Goal: Task Accomplishment & Management: Manage account settings

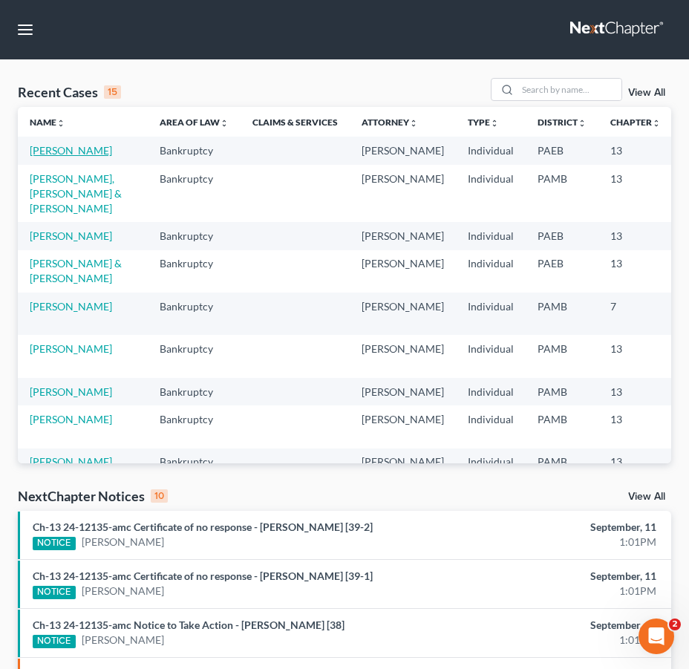
click at [49, 149] on link "[PERSON_NAME]" at bounding box center [71, 150] width 82 height 13
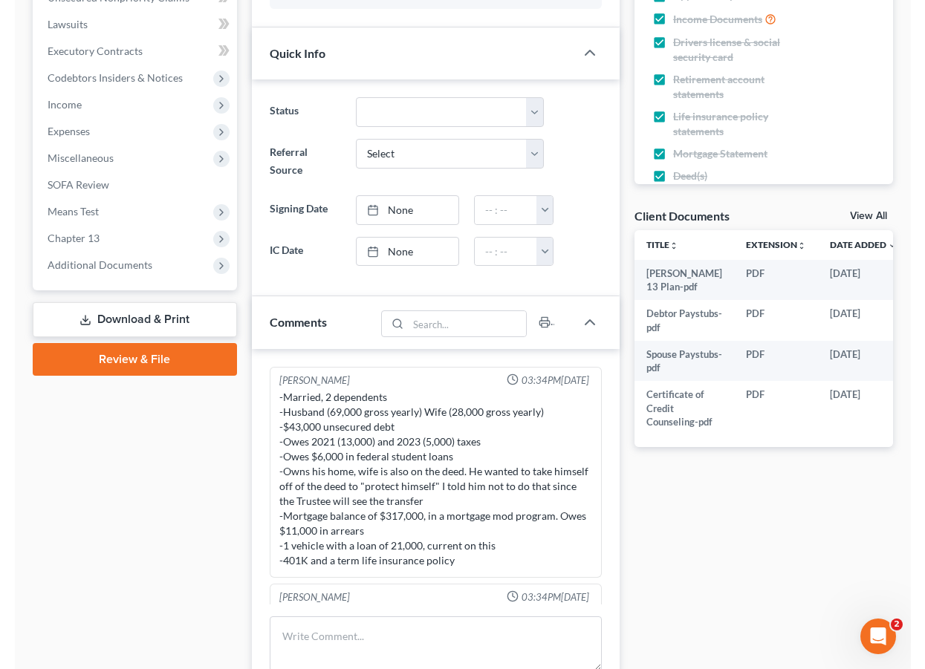
scroll to position [444, 0]
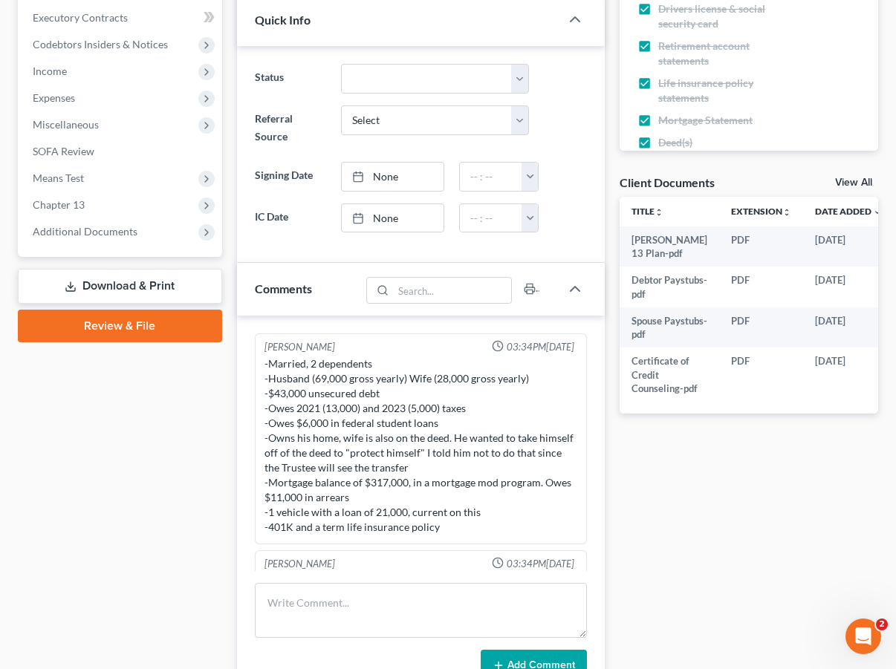
drag, startPoint x: 0, startPoint y: 368, endPoint x: -50, endPoint y: 371, distance: 49.8
click at [0, 371] on html "Home New Case Client Portal Directory Cases DebtorCC ARM Lawyers lbeal@armlawye…" at bounding box center [448, 260] width 896 height 1409
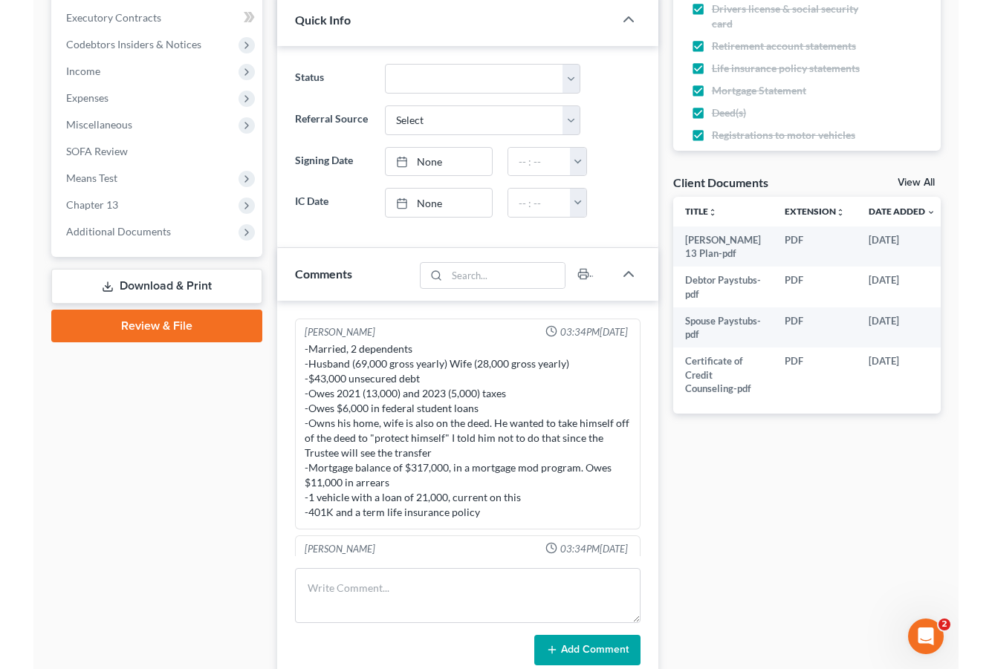
scroll to position [417, 0]
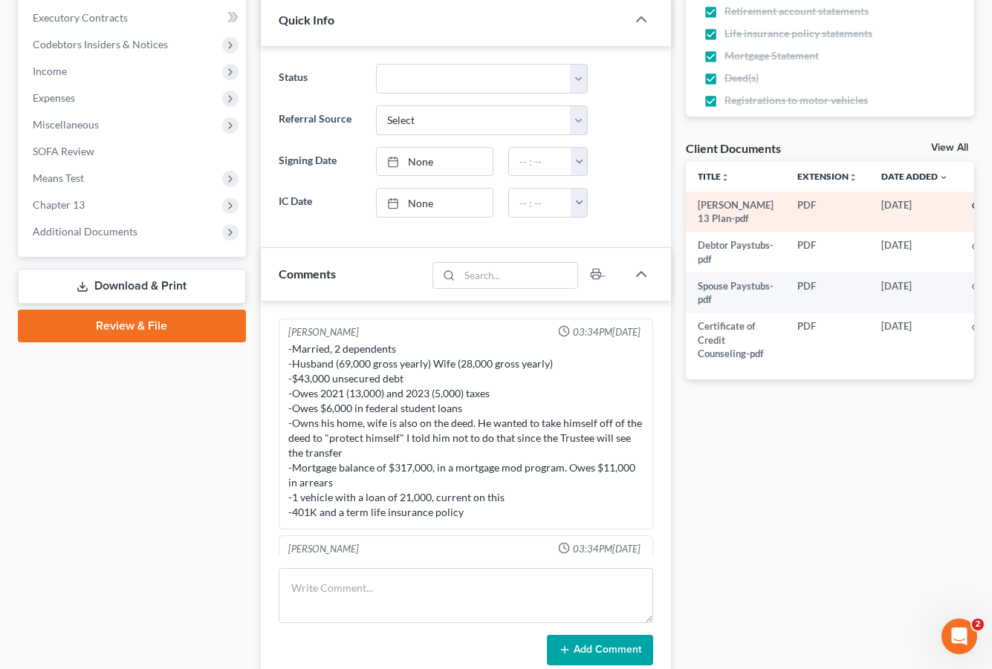
click at [700, 201] on icon "button" at bounding box center [978, 206] width 12 height 12
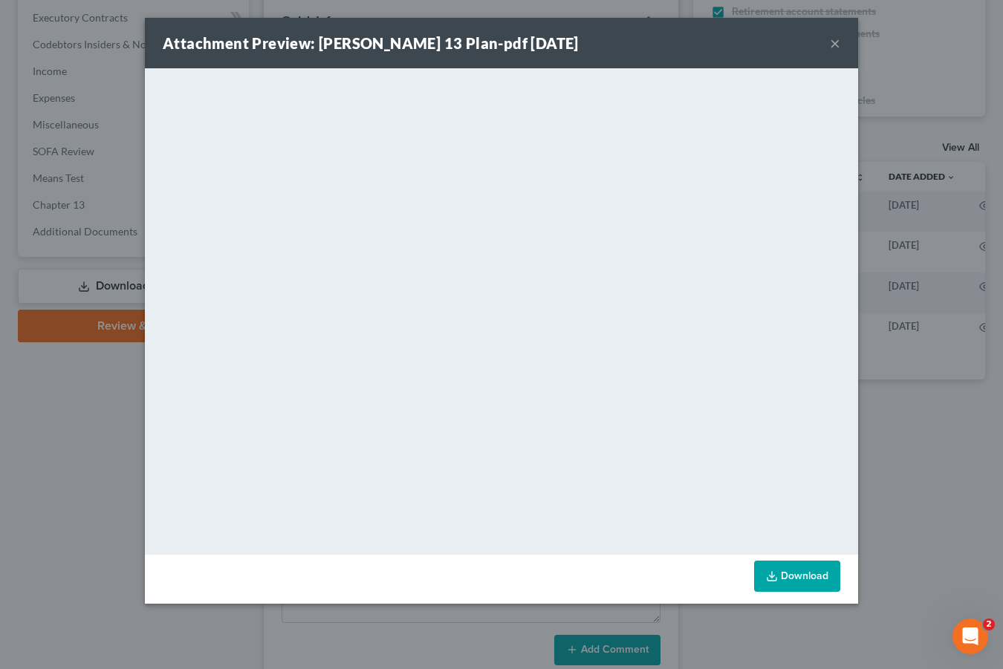
click at [700, 43] on button "×" at bounding box center [835, 43] width 10 height 18
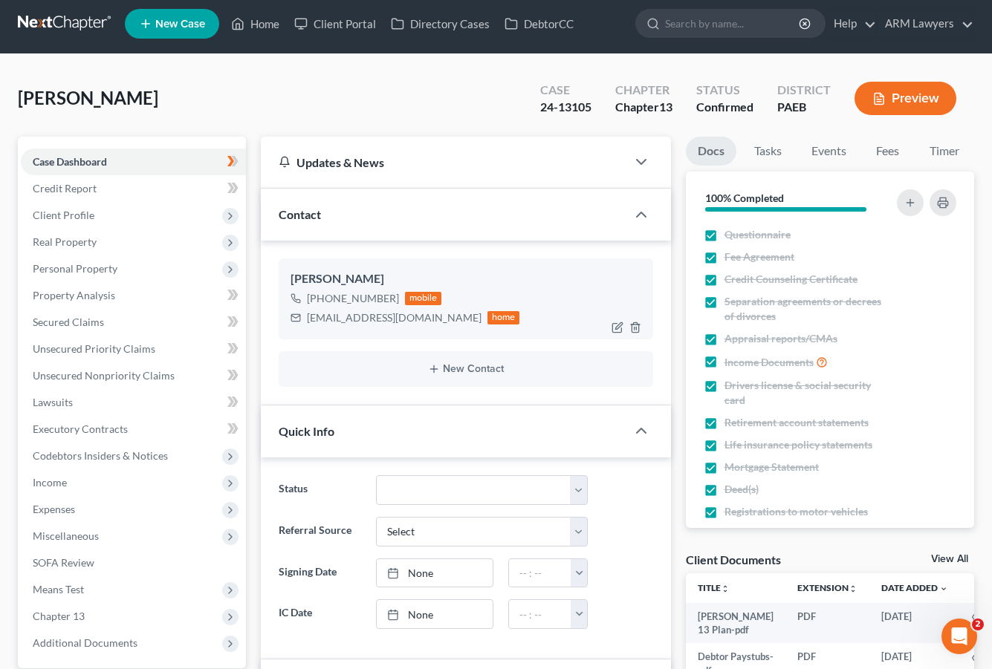
scroll to position [0, 0]
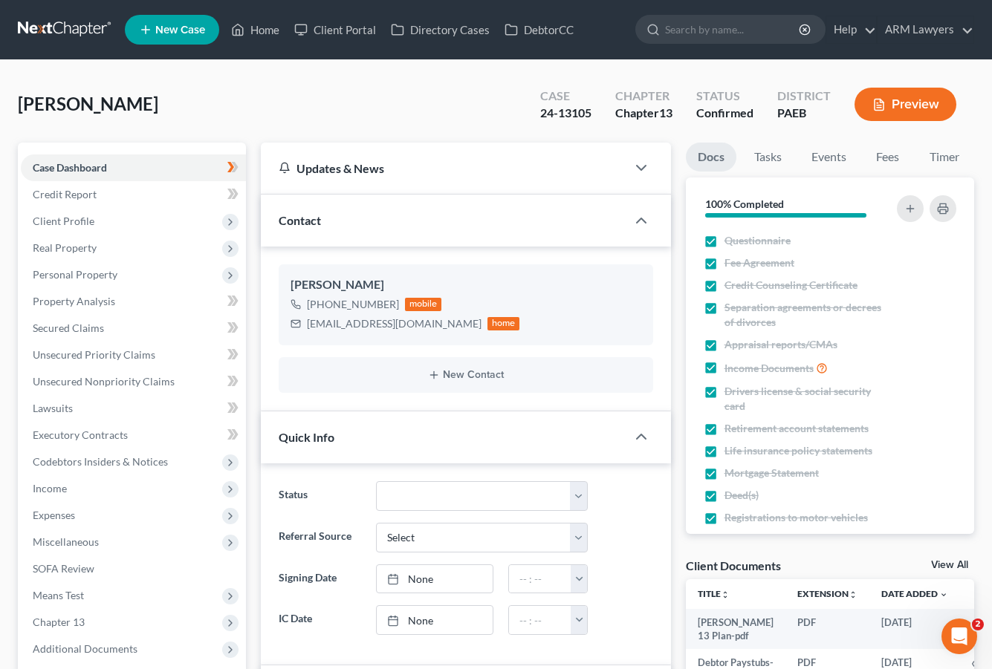
click at [53, 27] on link at bounding box center [65, 29] width 95 height 27
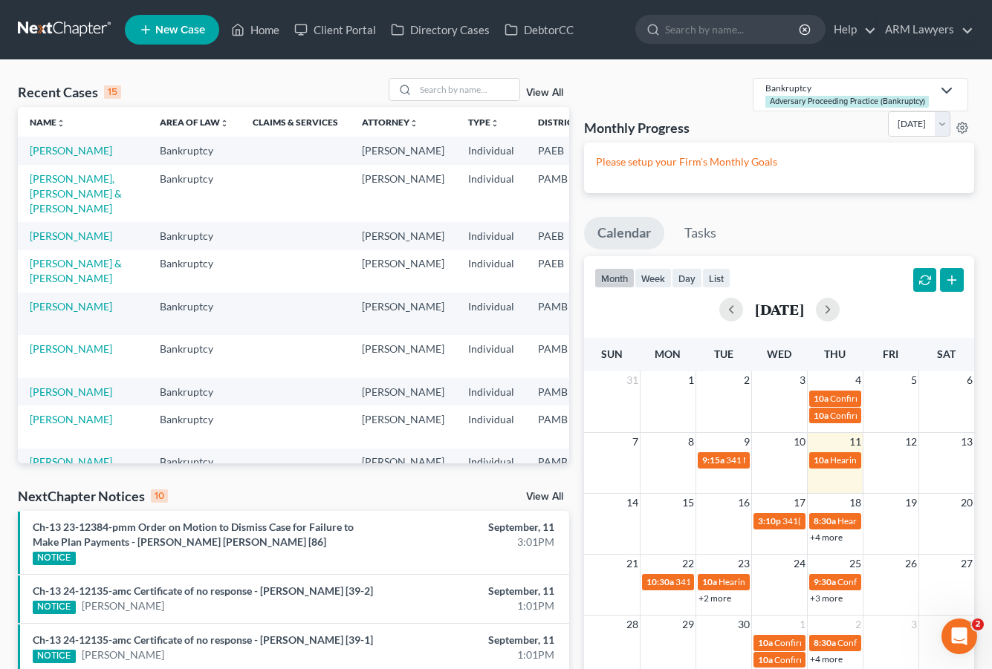
click at [554, 94] on link "View All" at bounding box center [544, 93] width 37 height 10
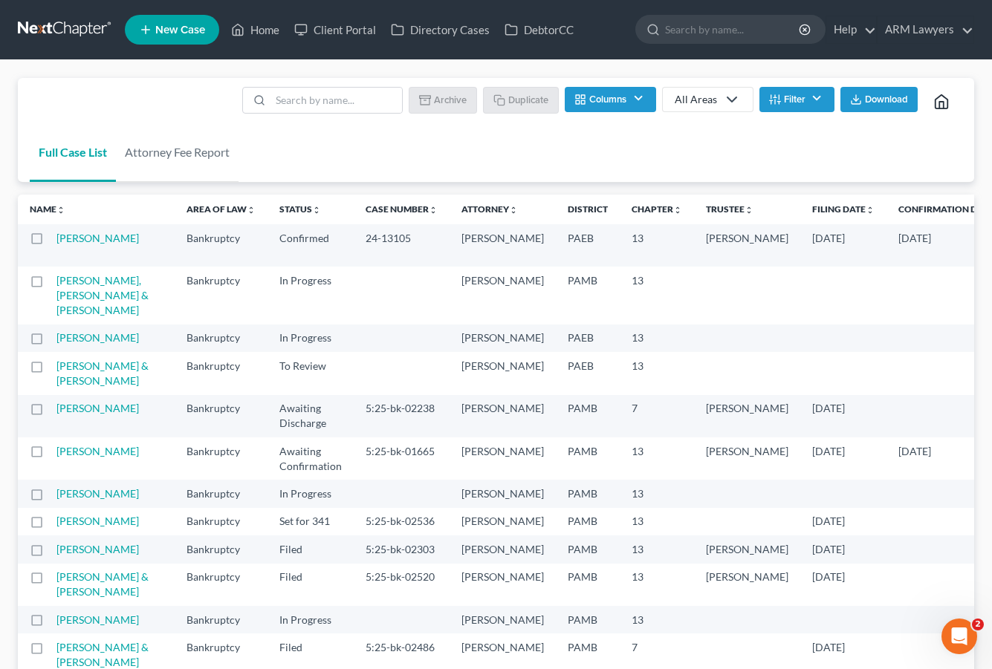
click at [773, 96] on icon "button" at bounding box center [775, 100] width 12 height 12
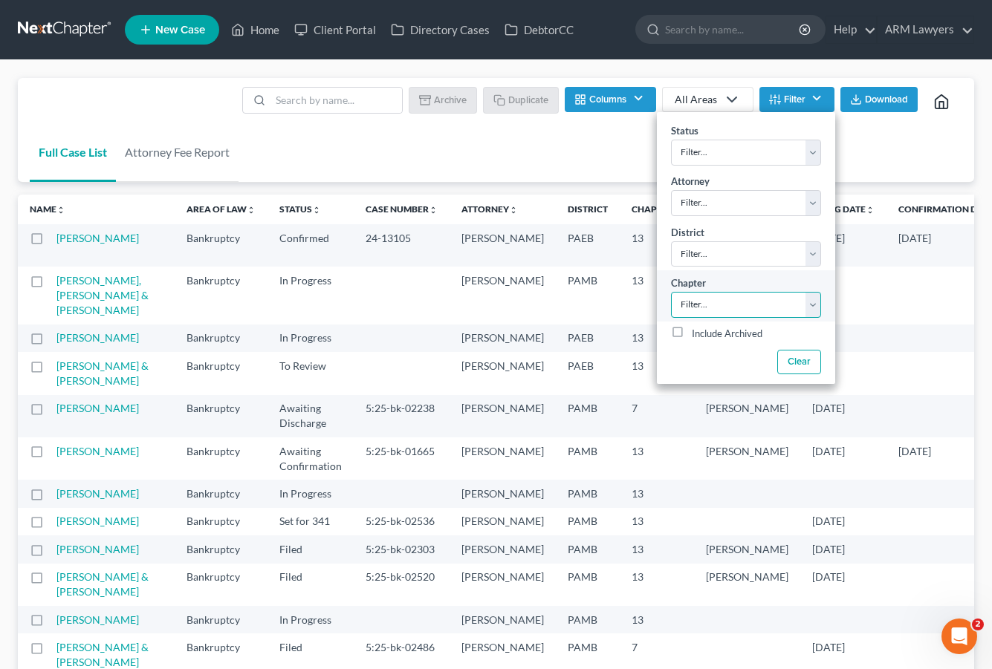
click at [720, 306] on select "Filter... 7 11 13" at bounding box center [746, 305] width 150 height 26
select select "2"
click at [671, 292] on select "Filter... 7 11 13" at bounding box center [746, 305] width 150 height 26
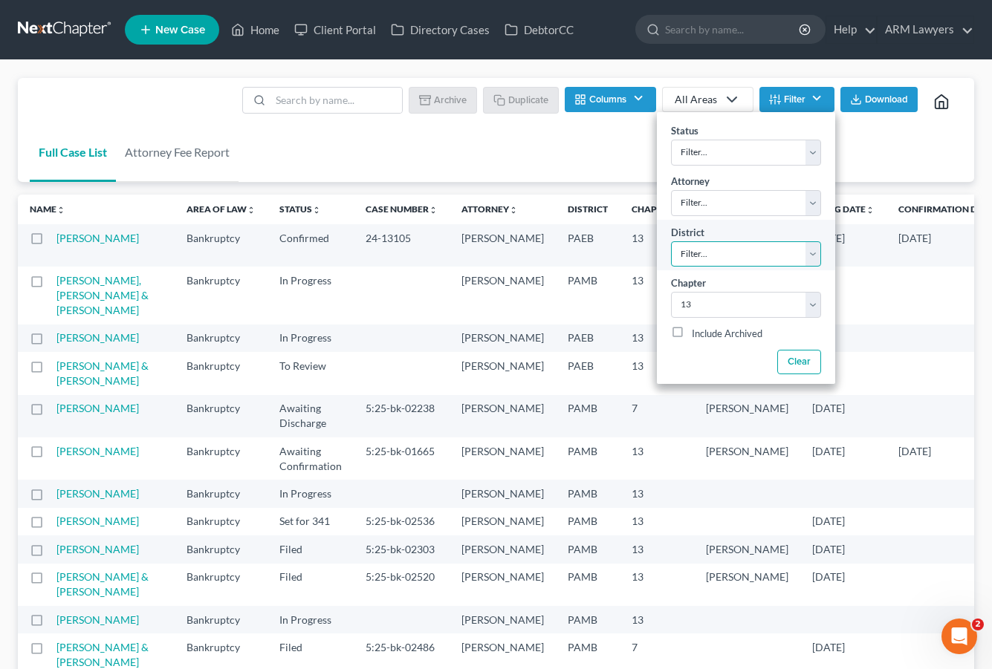
click at [686, 261] on select "Filter... Filter... Alabama - Middle Alabama - Northern Alabama - Southern Alas…" at bounding box center [746, 254] width 150 height 26
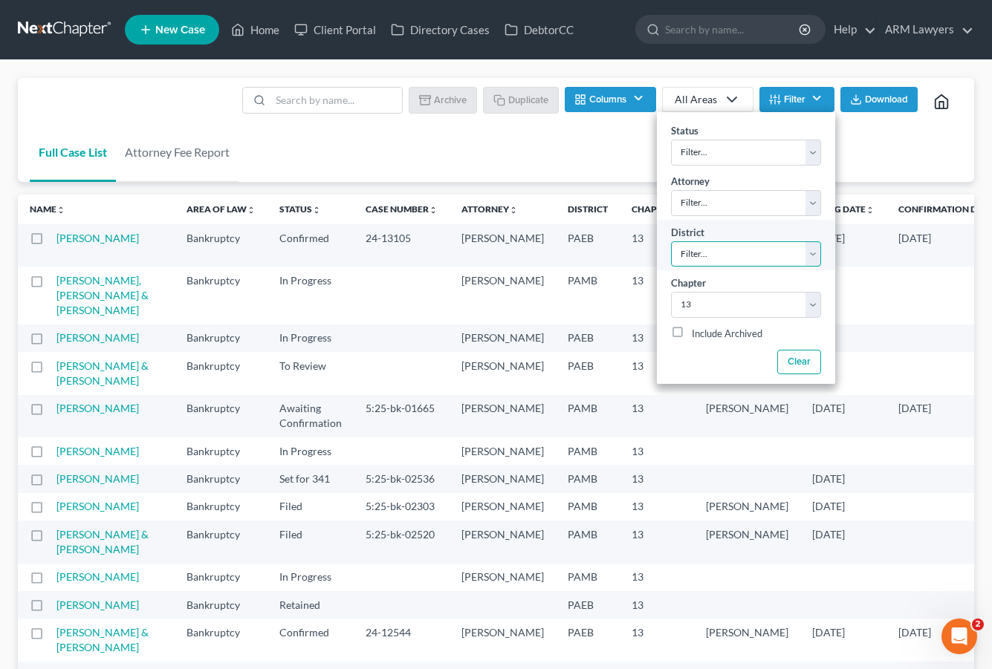
select select "67"
click at [671, 241] on select "Filter... Filter... Alabama - Middle Alabama - Northern Alabama - Southern Alas…" at bounding box center [746, 254] width 150 height 26
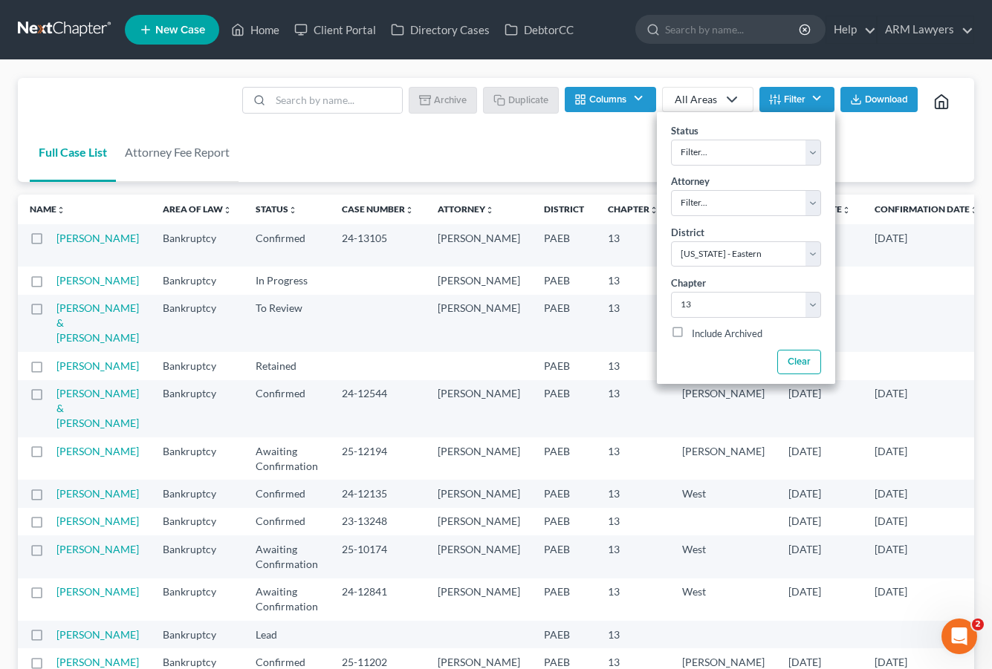
click at [352, 139] on div "Full Case List Attorney Fee Report Batch Download Archive Un-archive Duplicate …" at bounding box center [496, 130] width 956 height 105
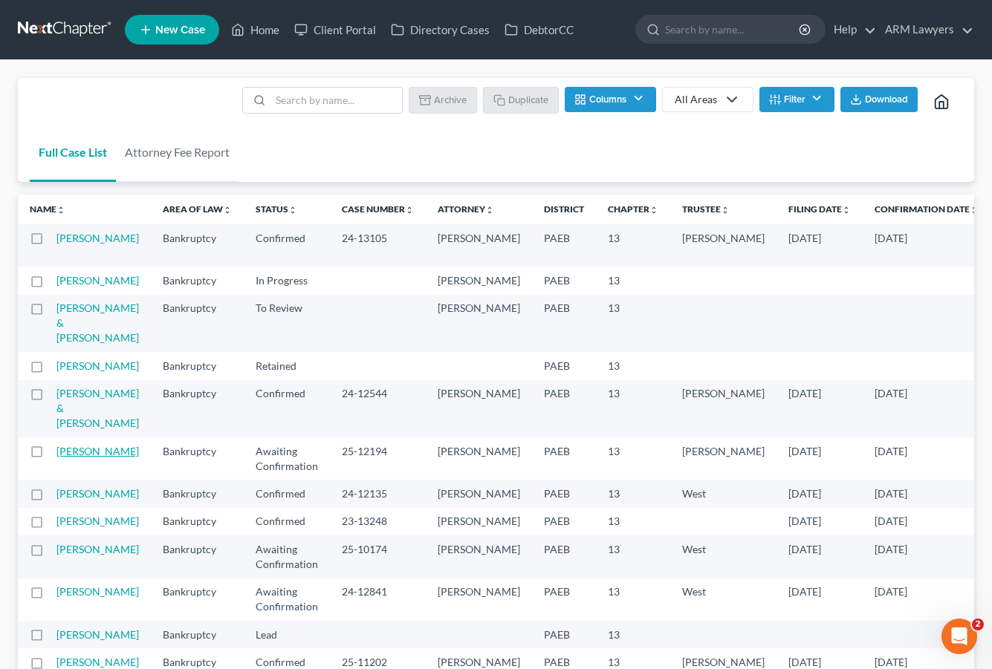
click at [85, 458] on link "[PERSON_NAME]" at bounding box center [97, 451] width 82 height 13
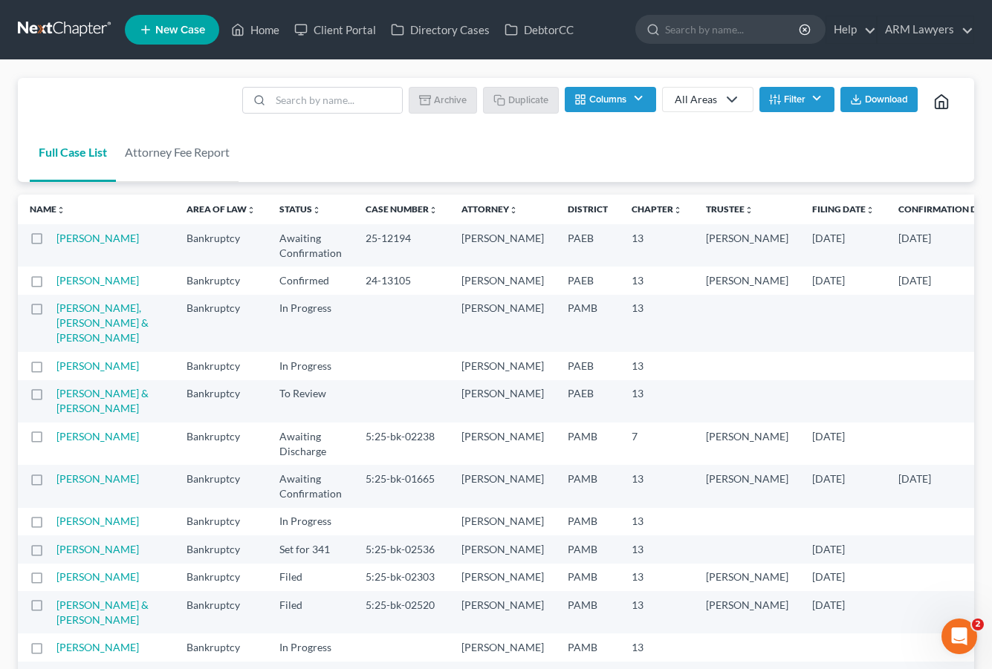
click at [796, 92] on button "Filter" at bounding box center [796, 99] width 75 height 25
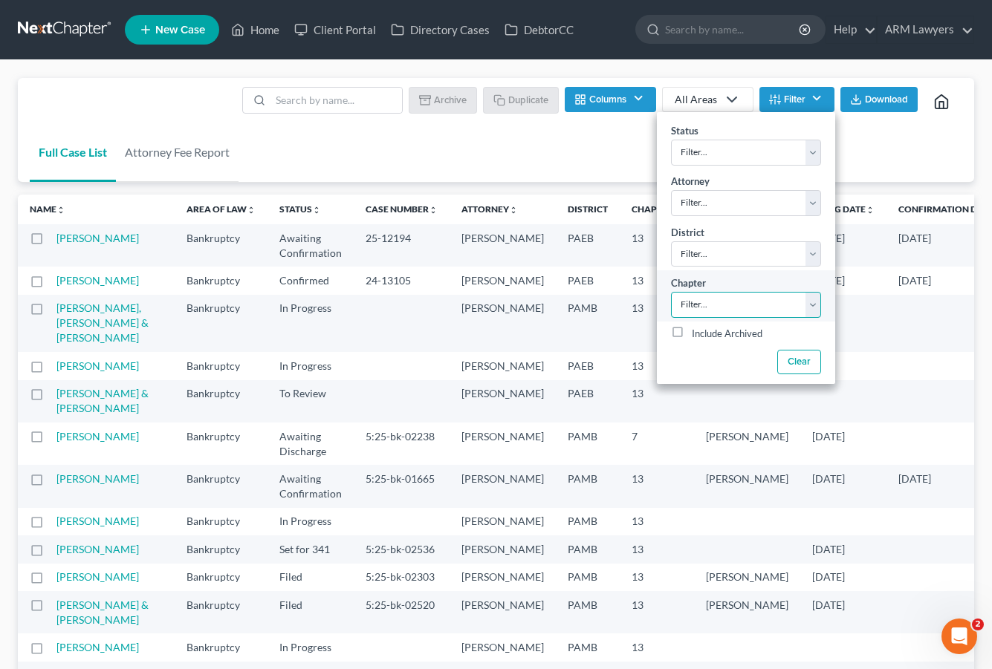
click at [737, 310] on select "Filter... 7 11 13" at bounding box center [746, 305] width 150 height 26
select select "2"
click at [671, 292] on select "Filter... 7 11 13" at bounding box center [746, 305] width 150 height 26
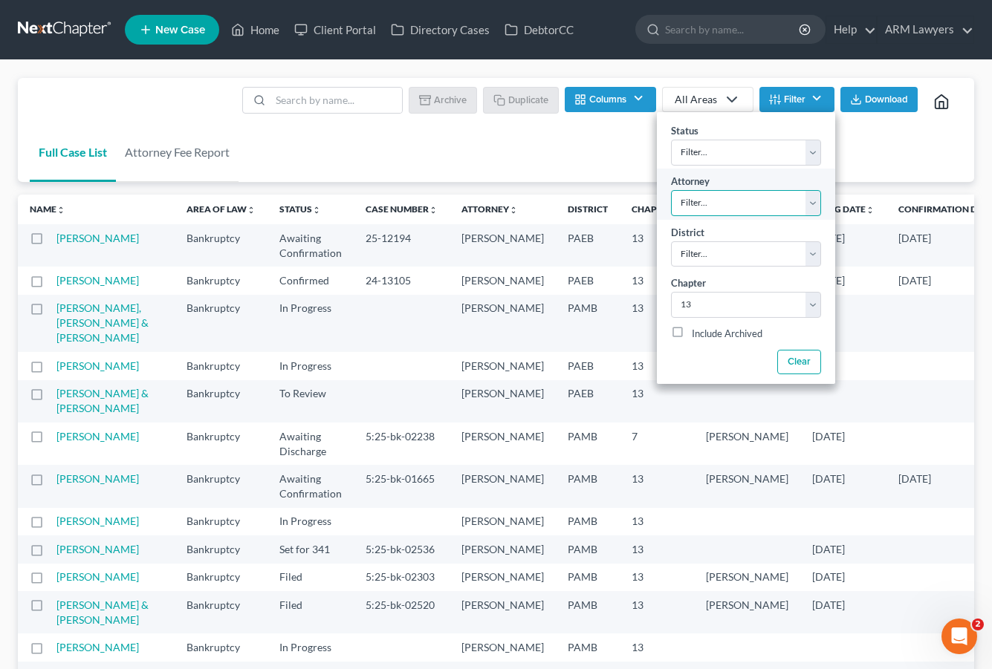
click at [698, 198] on select "Filter... Patrick Best David Gaspar Lauren Beal" at bounding box center [746, 203] width 150 height 26
click at [696, 200] on select "Filter... Patrick Best David Gaspar Lauren Beal" at bounding box center [746, 203] width 150 height 26
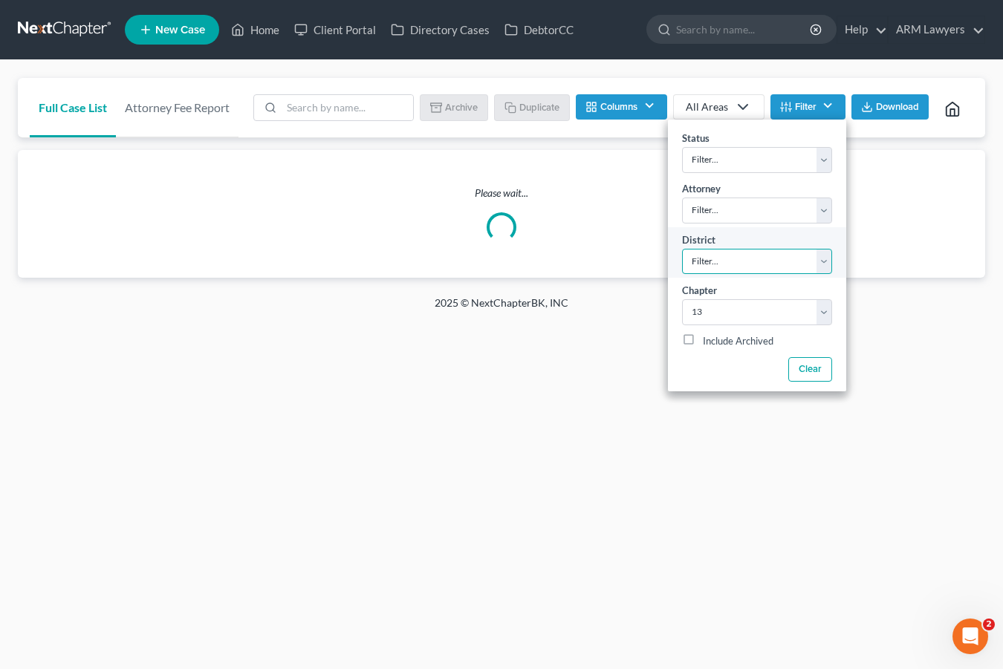
click at [716, 260] on select "Filter... Filter... Alabama - Middle Alabama - Northern Alabama - Southern Alas…" at bounding box center [757, 262] width 150 height 26
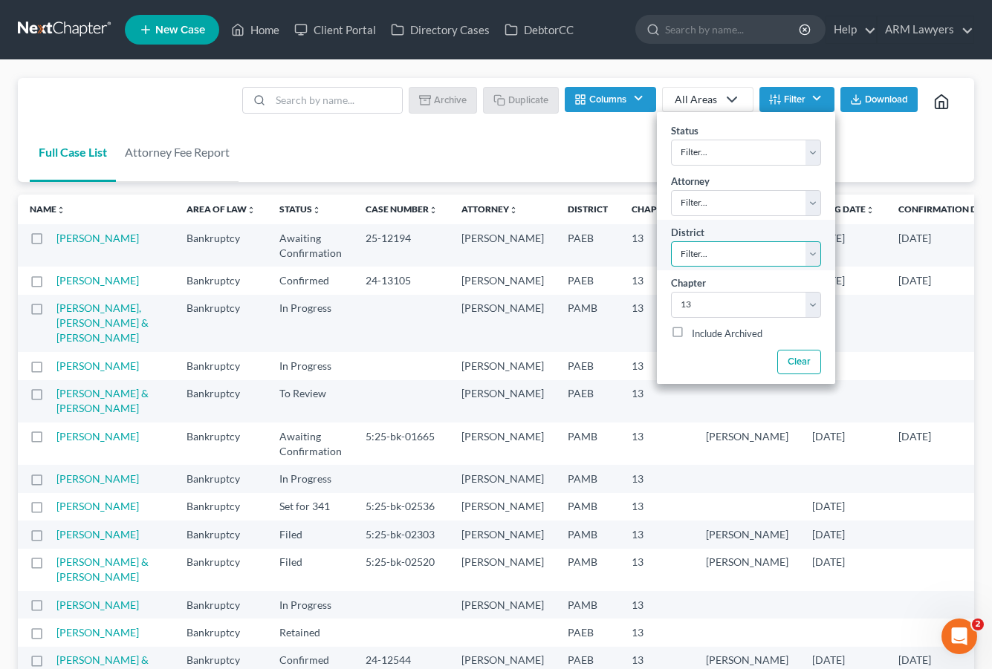
select select "67"
click at [671, 241] on select "Filter... Filter... Alabama - Middle Alabama - Northern Alabama - Southern Alas…" at bounding box center [746, 254] width 150 height 26
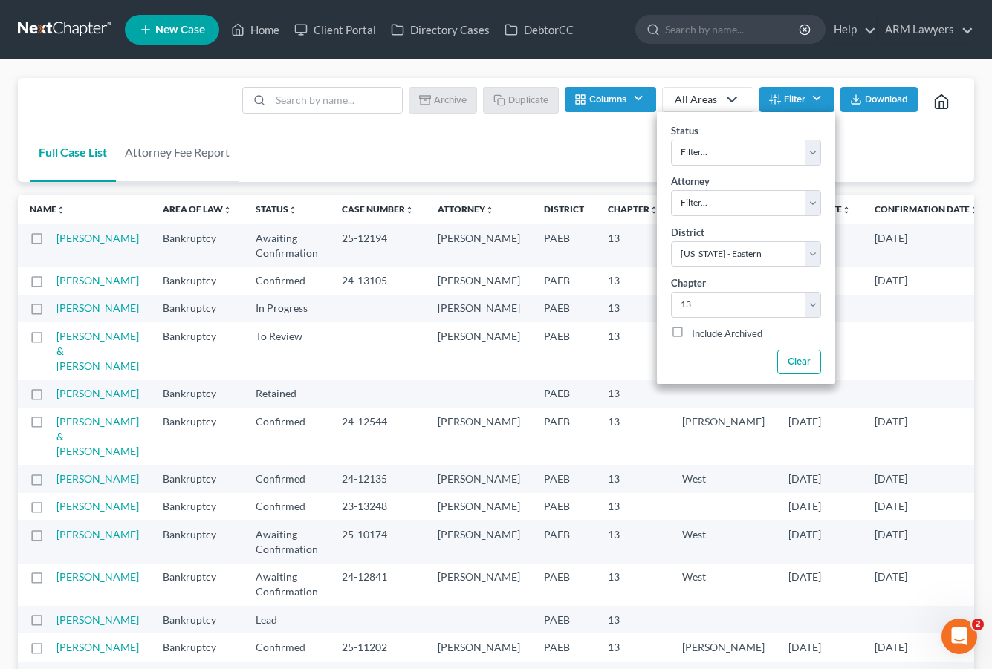
click at [308, 163] on div "Full Case List Attorney Fee Report Batch Download Archive Un-archive Duplicate …" at bounding box center [496, 130] width 956 height 105
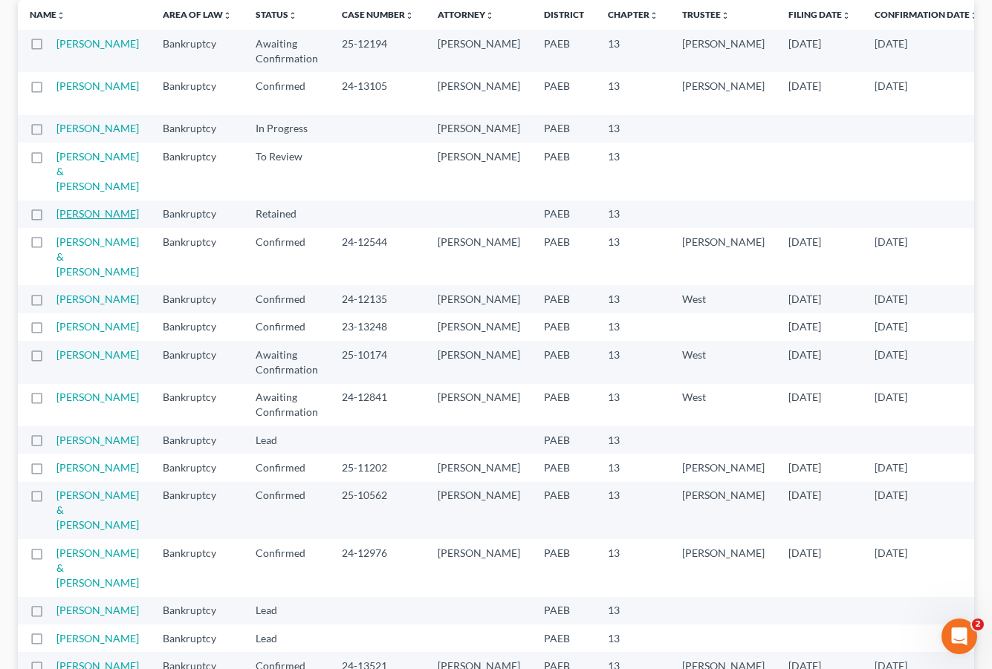
scroll to position [160, 0]
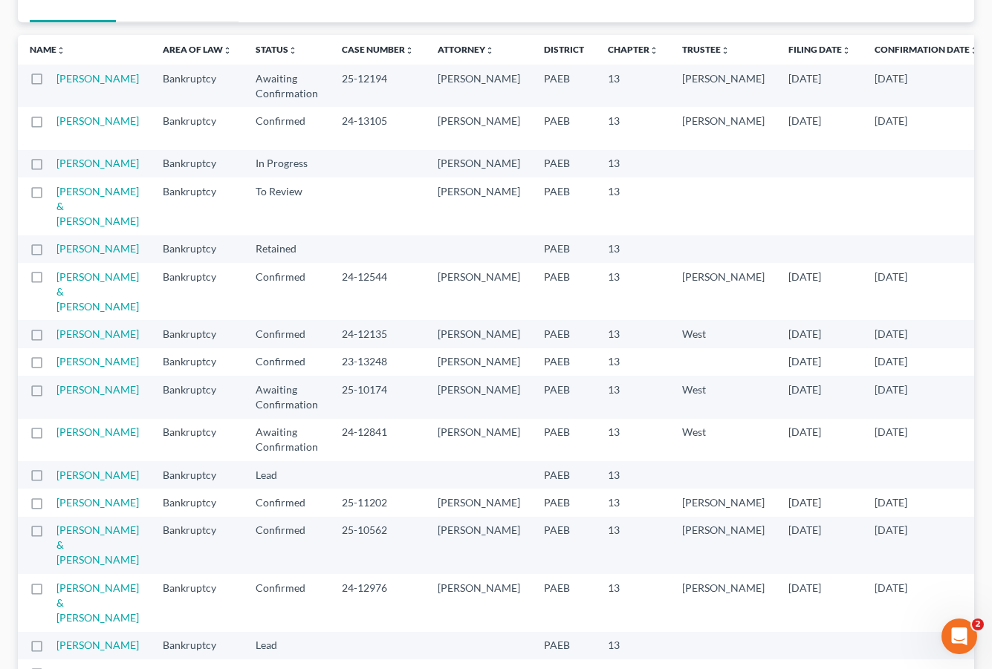
drag, startPoint x: 83, startPoint y: 85, endPoint x: 71, endPoint y: 78, distance: 14.0
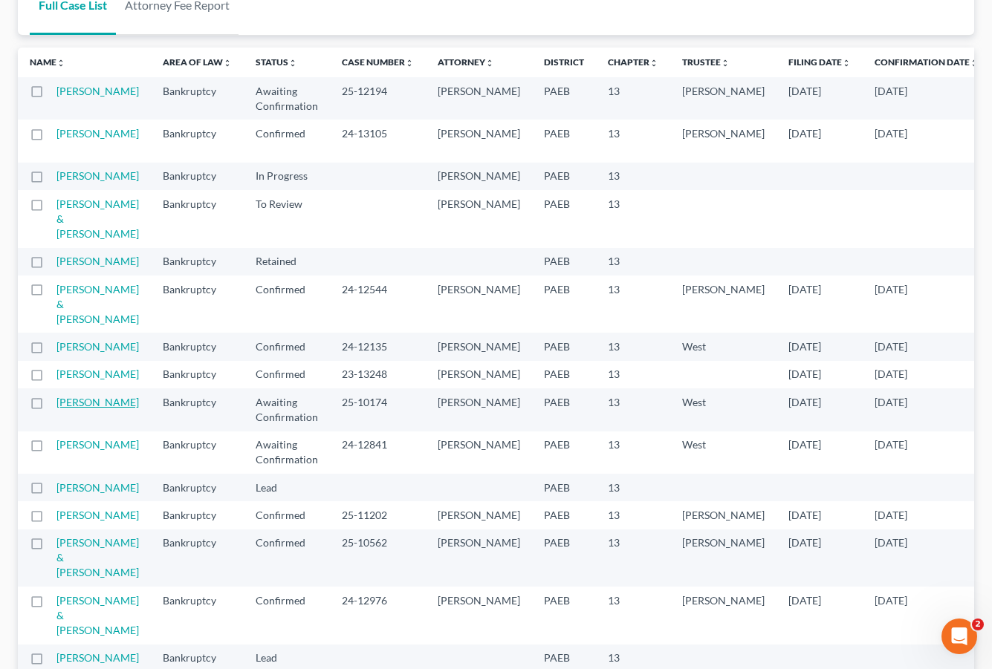
scroll to position [0, 0]
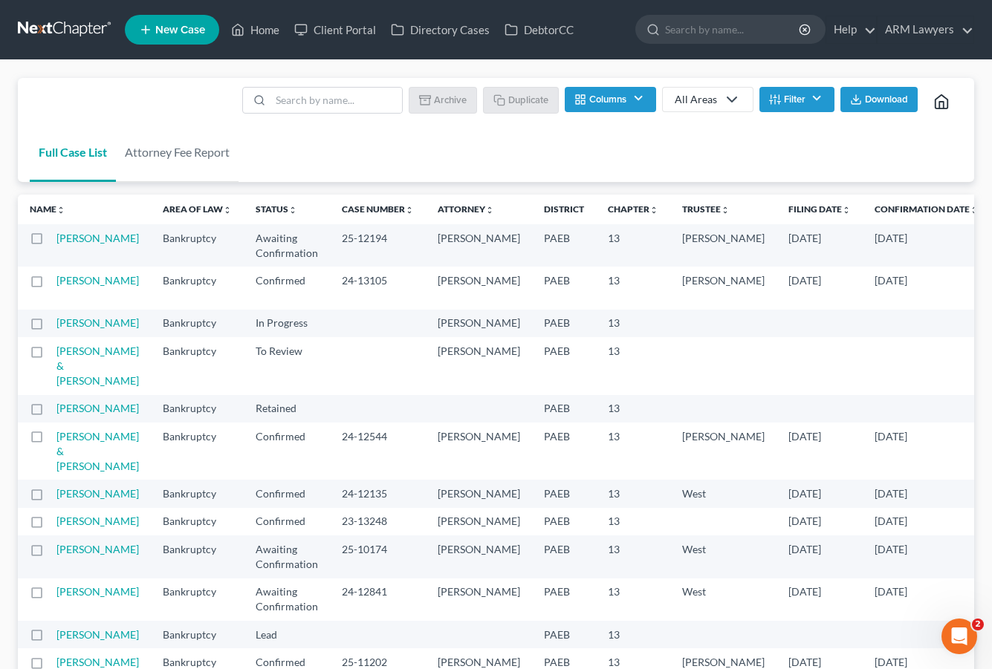
click at [62, 33] on link at bounding box center [65, 29] width 95 height 27
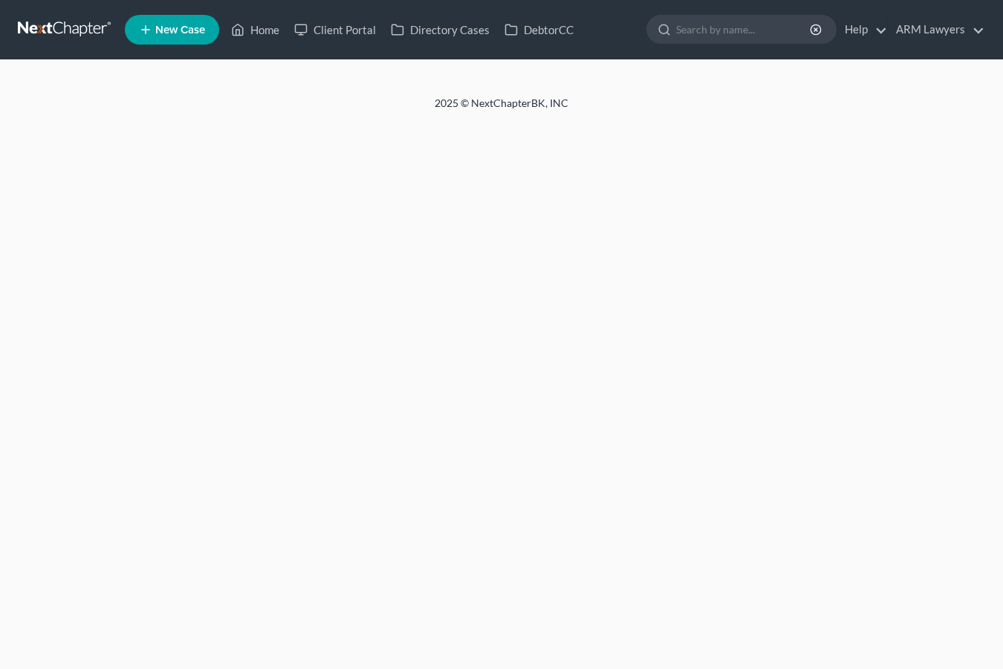
select select "3"
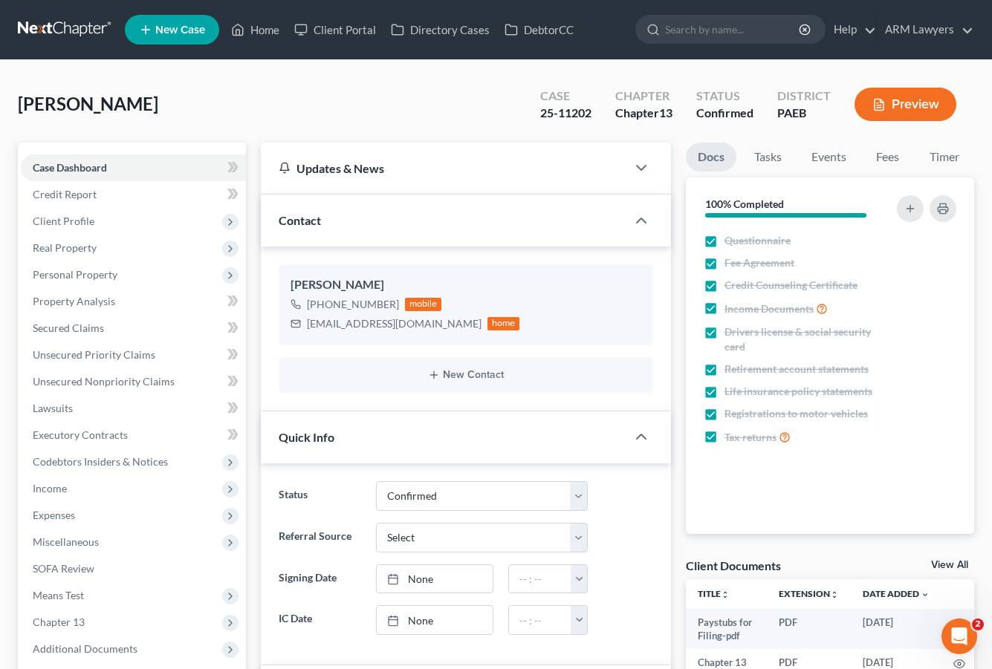
click at [758, 523] on div "Nothing here yet! Questionnaire Fee Agreement Credit Counseling Certificate Inc…" at bounding box center [830, 382] width 288 height 305
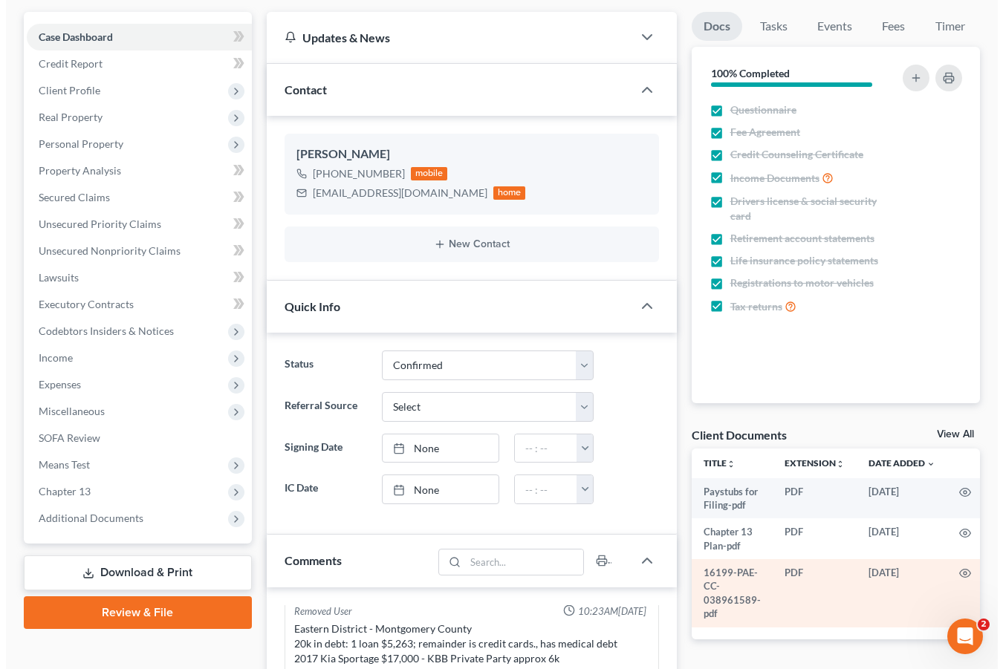
scroll to position [149, 0]
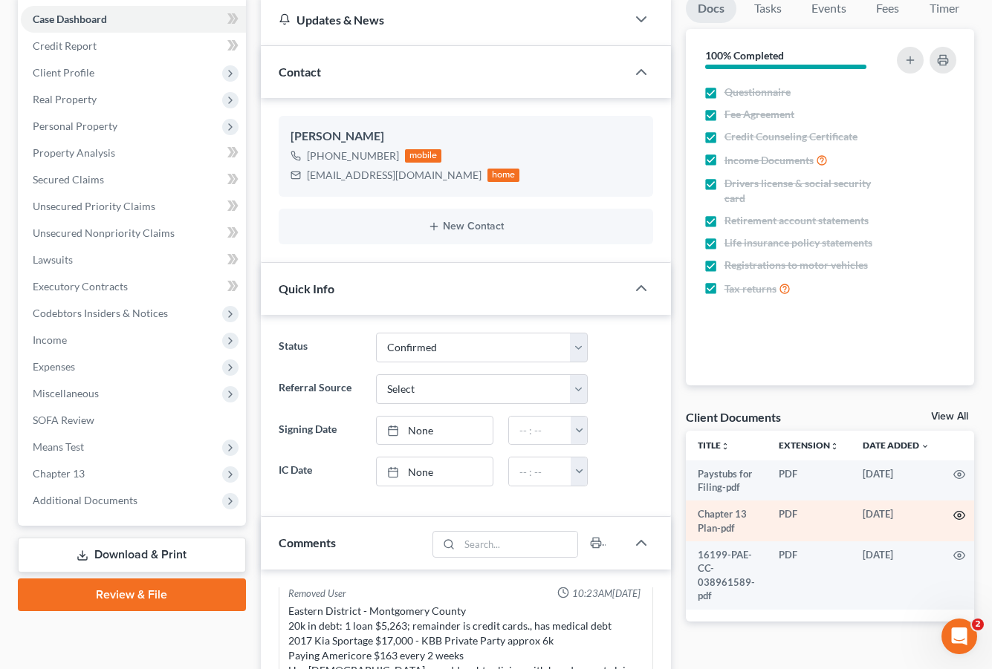
click at [957, 516] on icon "button" at bounding box center [959, 516] width 12 height 12
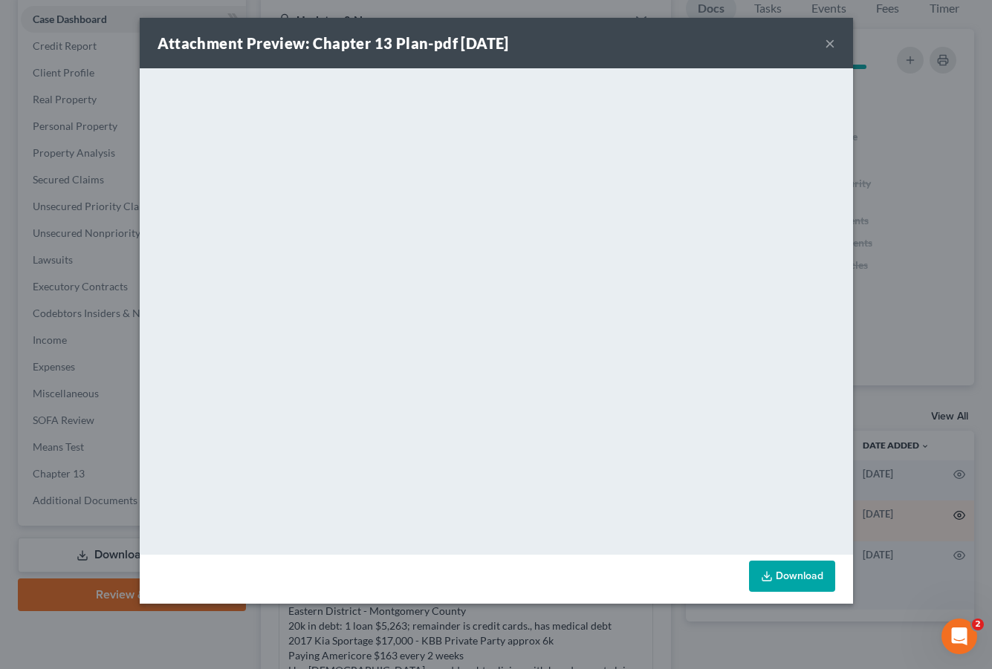
scroll to position [269, 0]
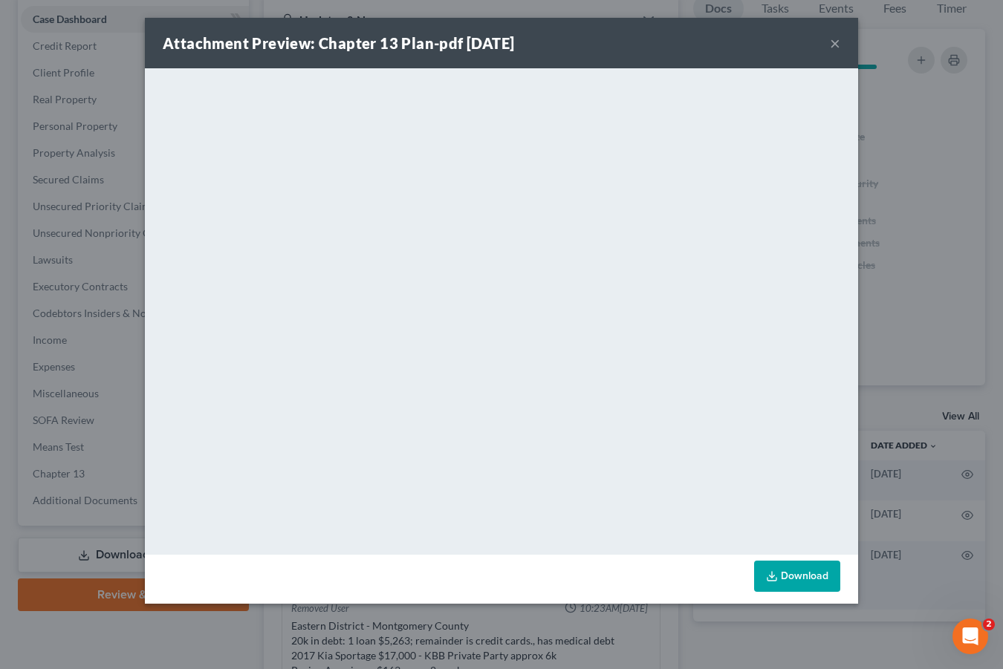
click at [833, 43] on button "×" at bounding box center [835, 43] width 10 height 18
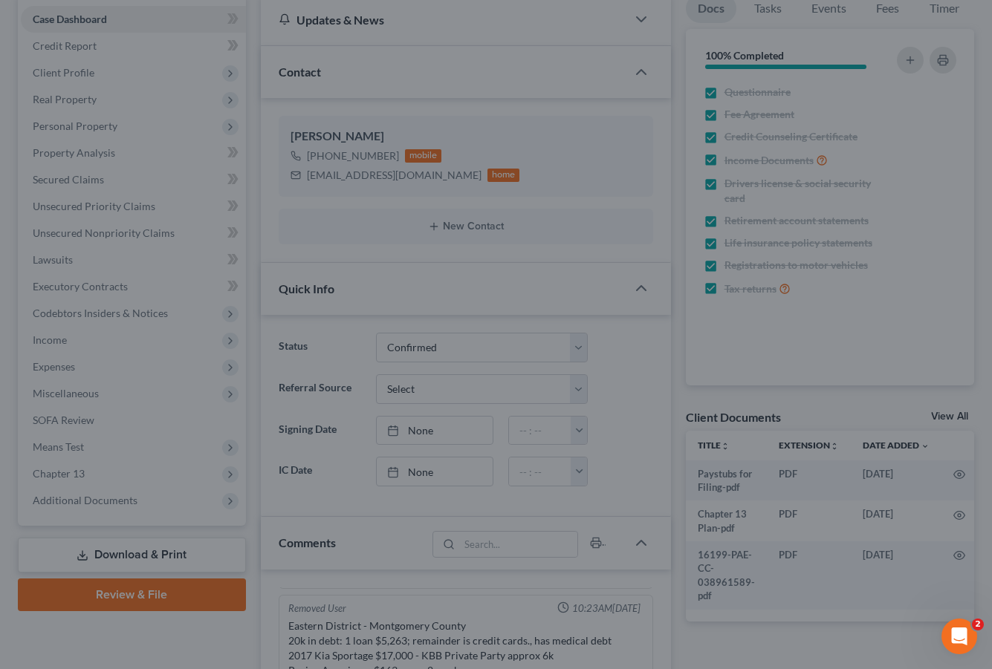
scroll to position [284, 0]
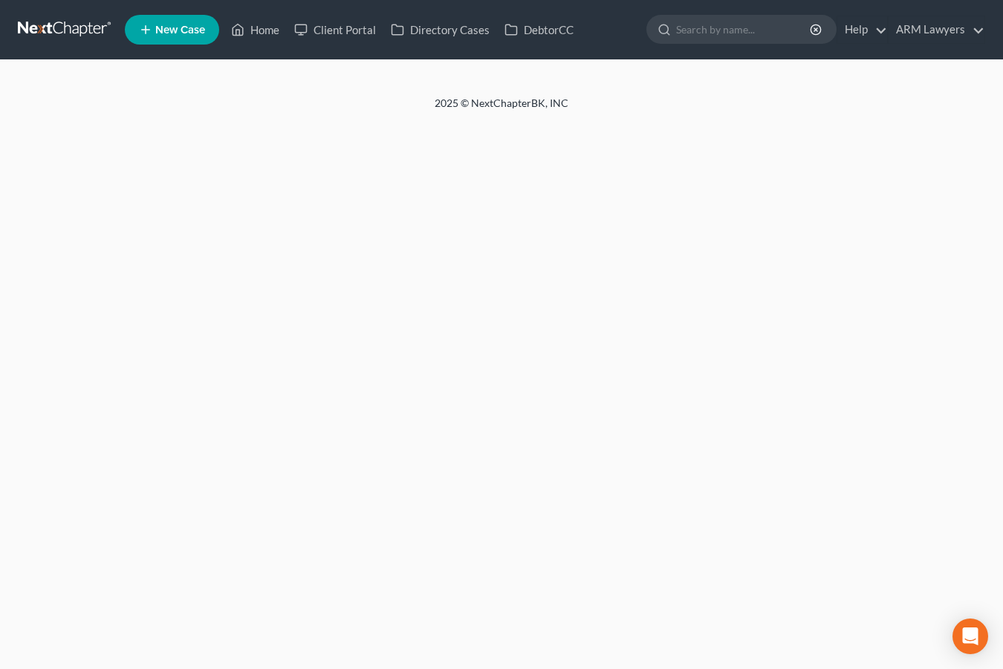
select select "1"
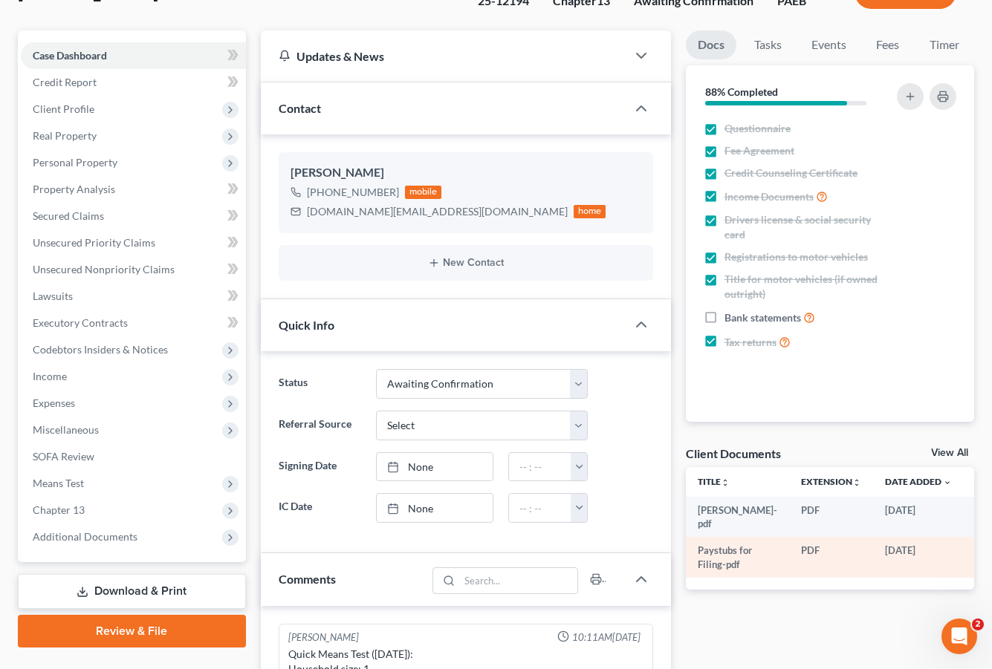
scroll to position [149, 0]
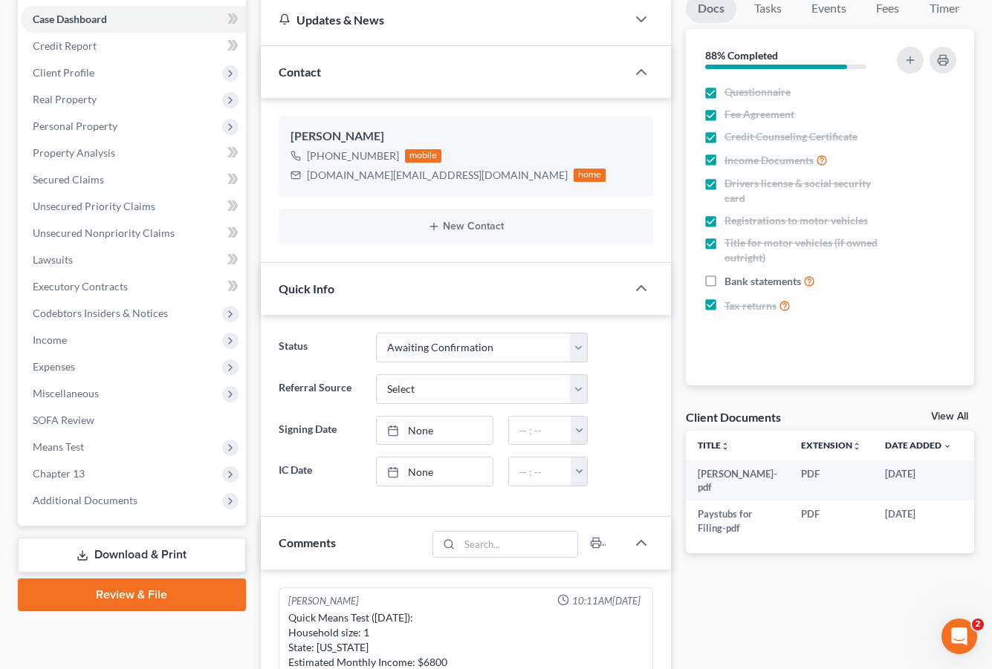
click at [949, 412] on link "View All" at bounding box center [949, 417] width 37 height 10
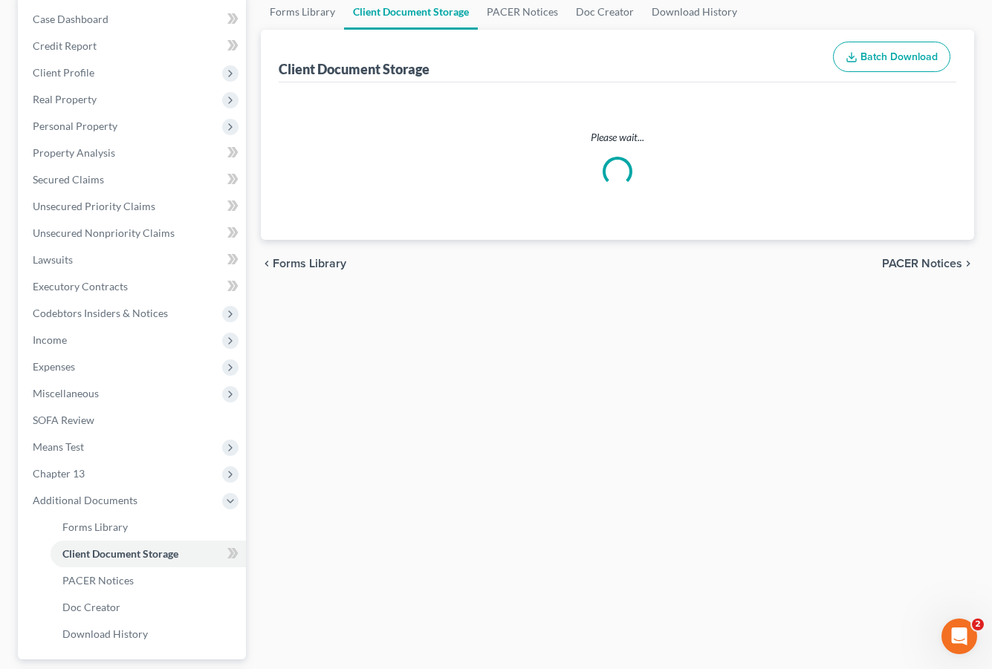
scroll to position [30, 0]
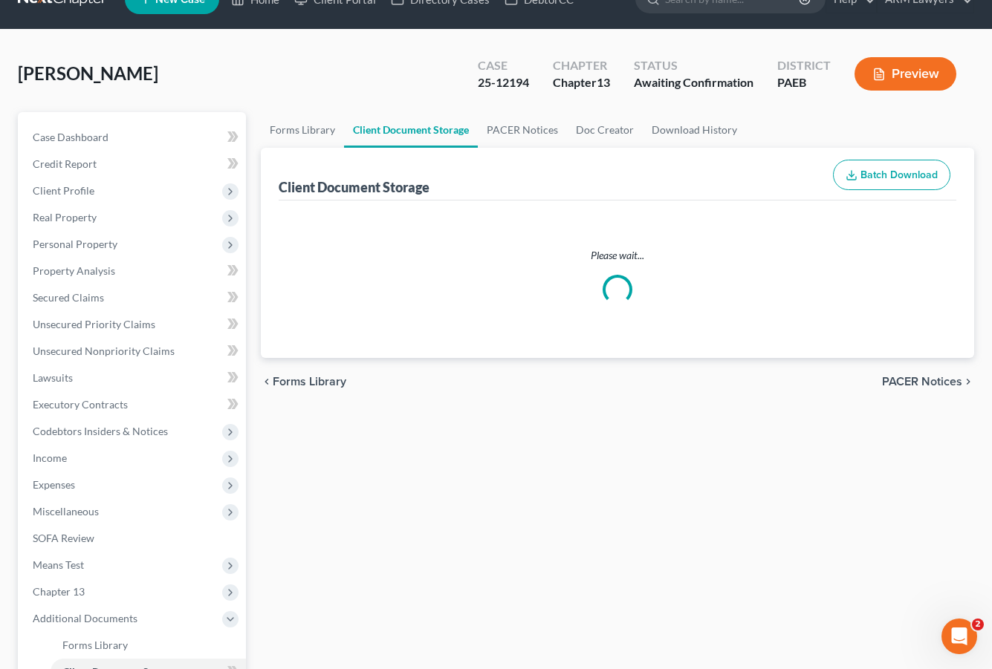
select select "16"
select select "2"
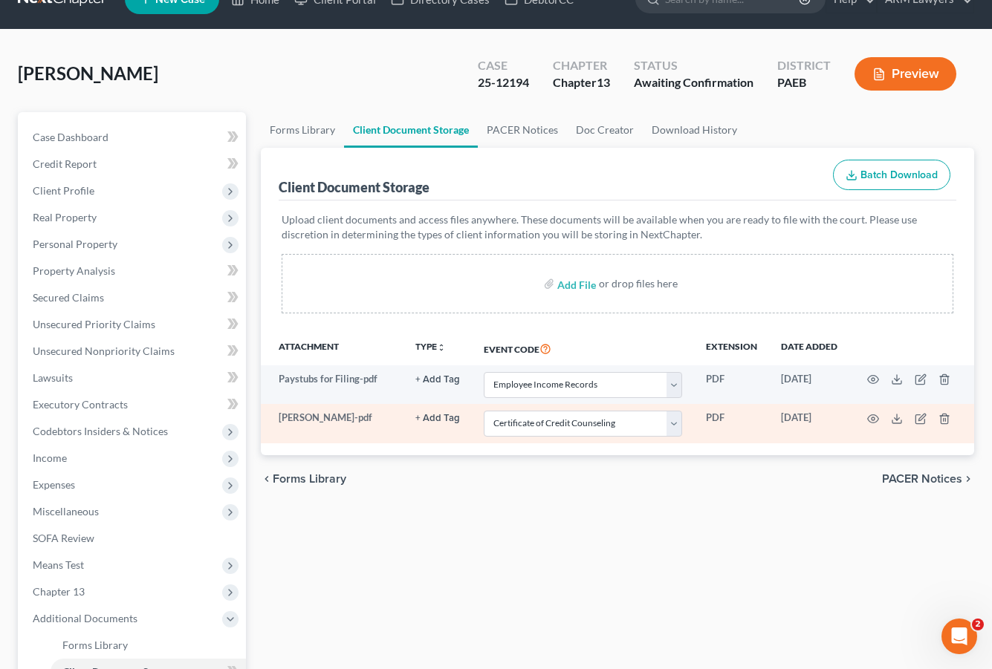
scroll to position [0, 0]
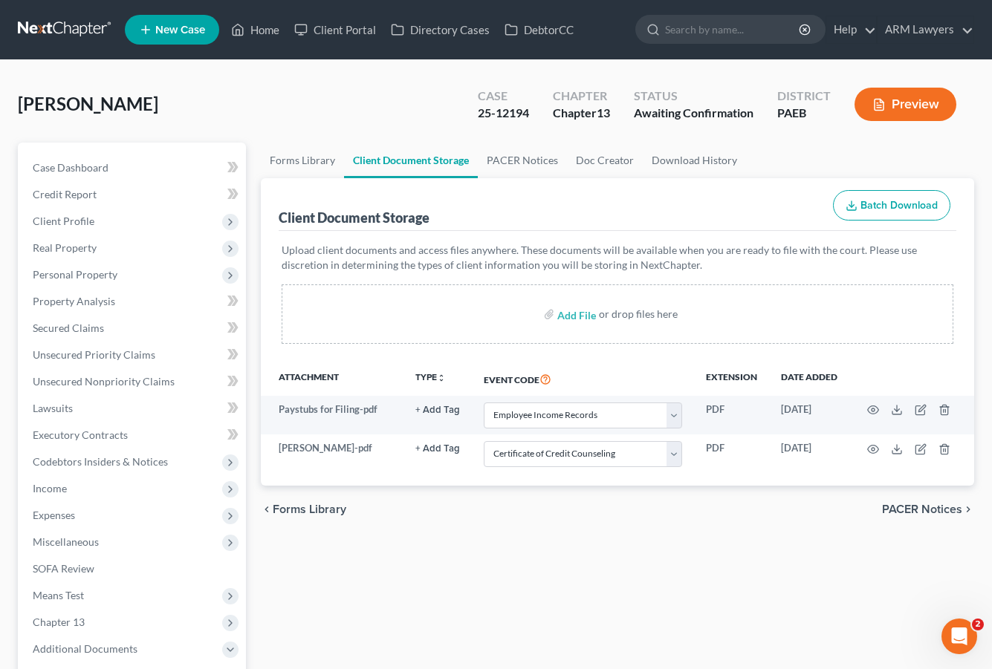
select select "1"
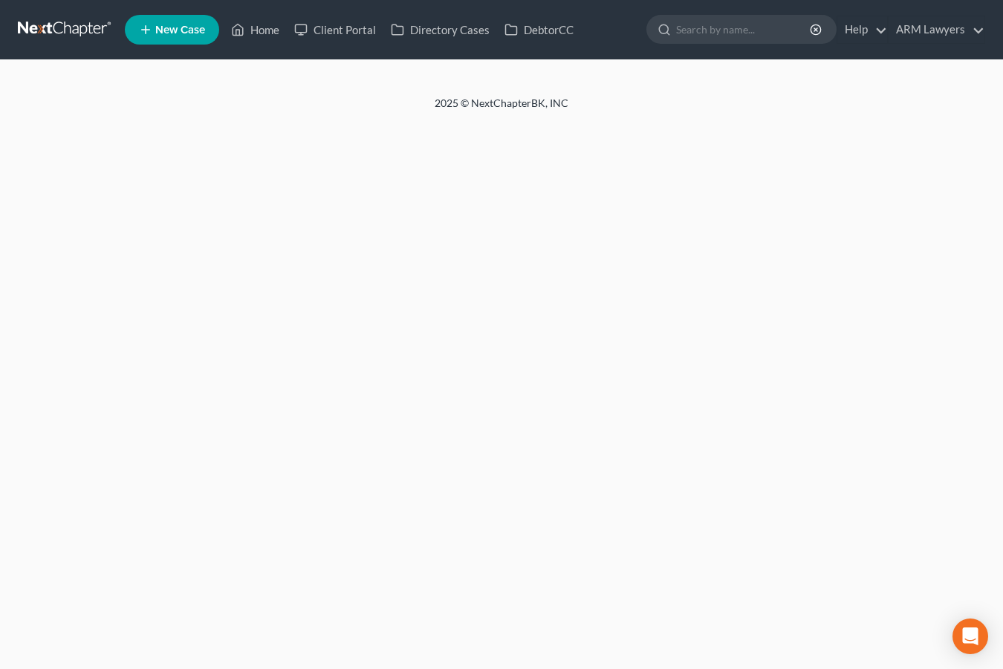
select select "3"
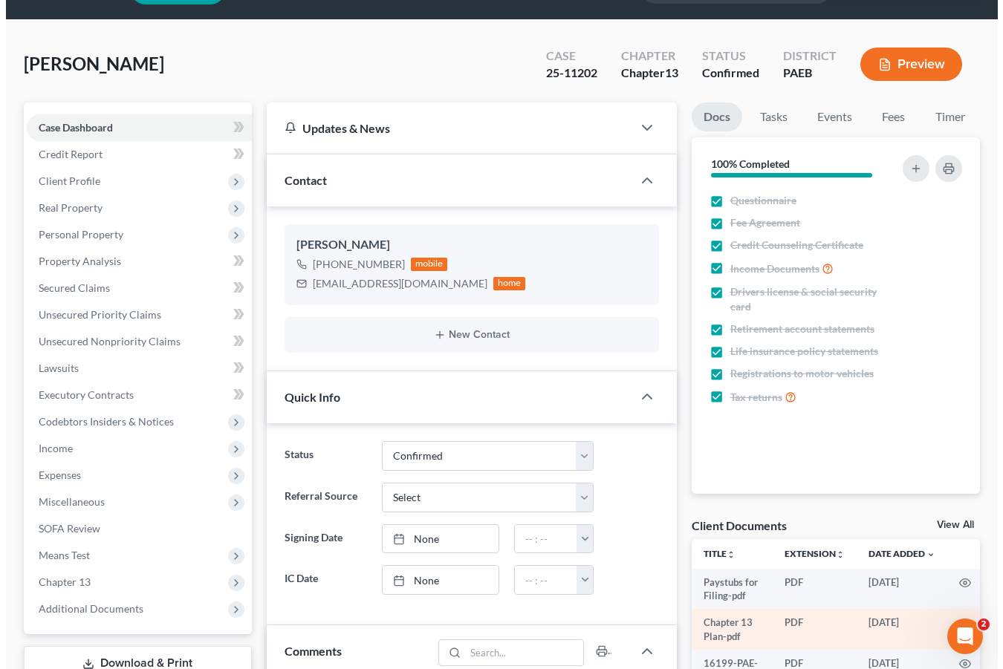
scroll to position [74, 0]
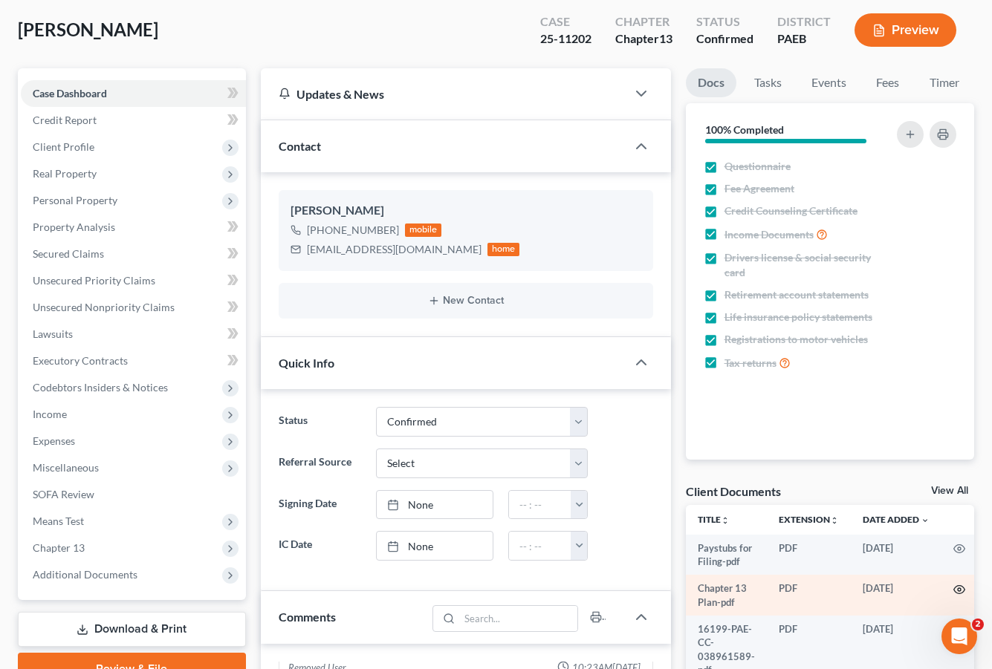
click at [954, 586] on icon "button" at bounding box center [958, 590] width 11 height 8
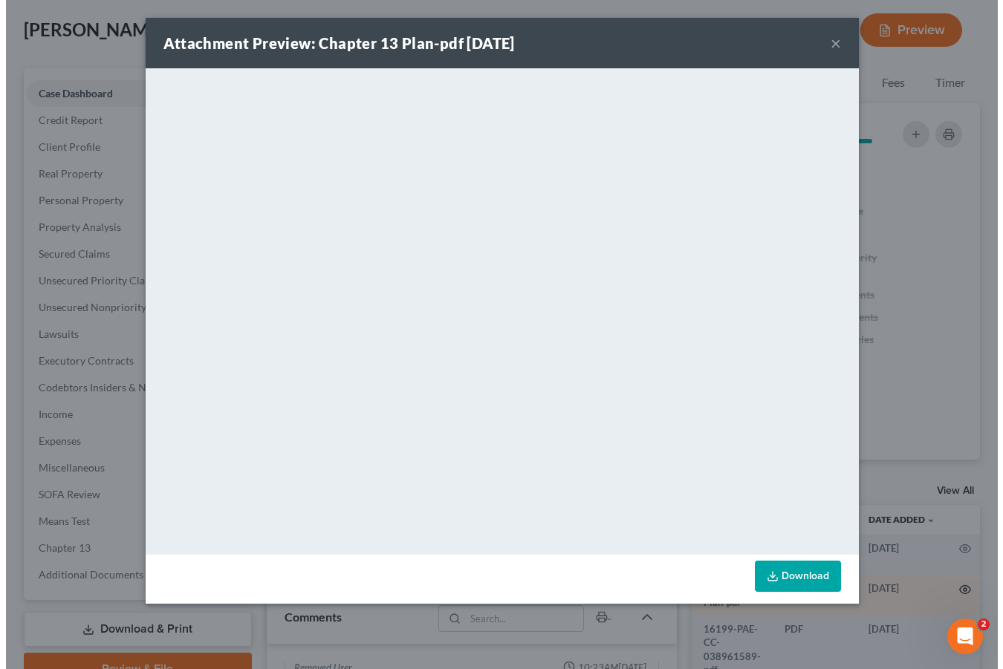
scroll to position [269, 0]
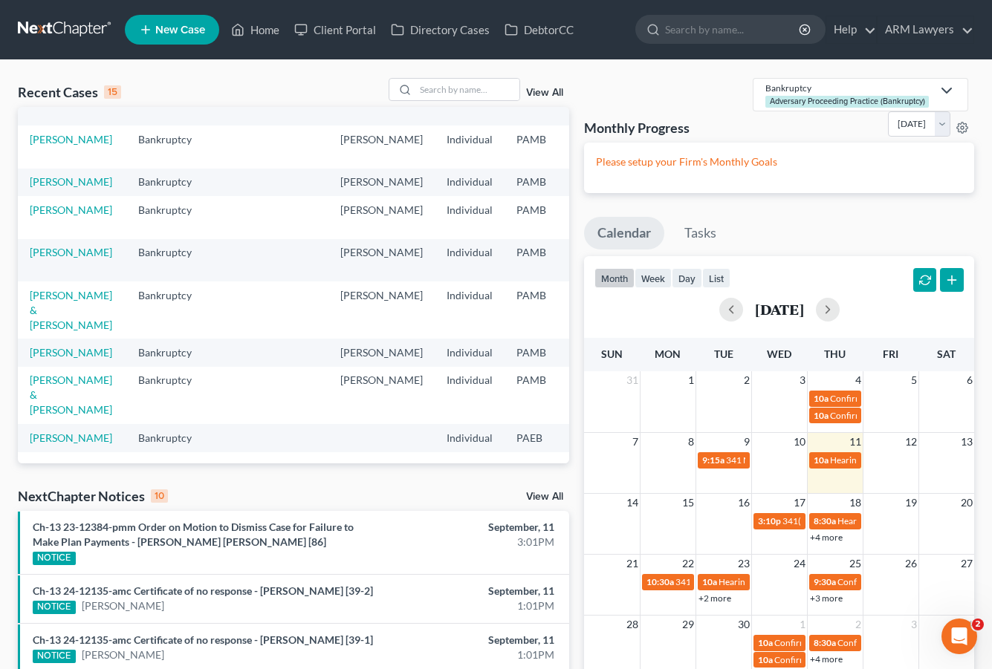
scroll to position [336, 0]
click at [69, 346] on link "[PERSON_NAME]" at bounding box center [71, 352] width 82 height 13
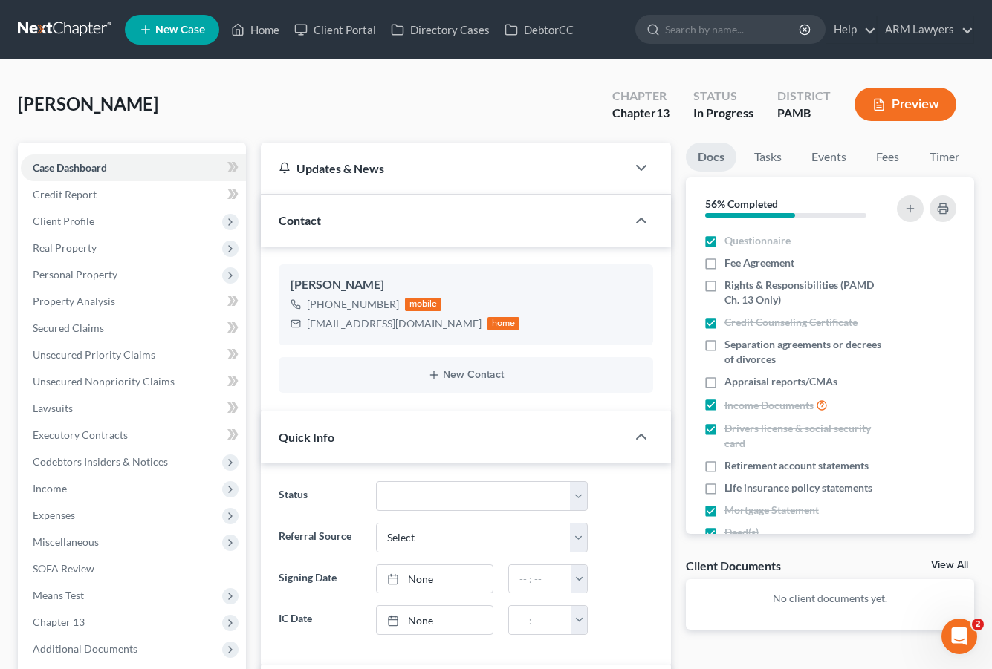
click at [65, 28] on link at bounding box center [65, 29] width 95 height 27
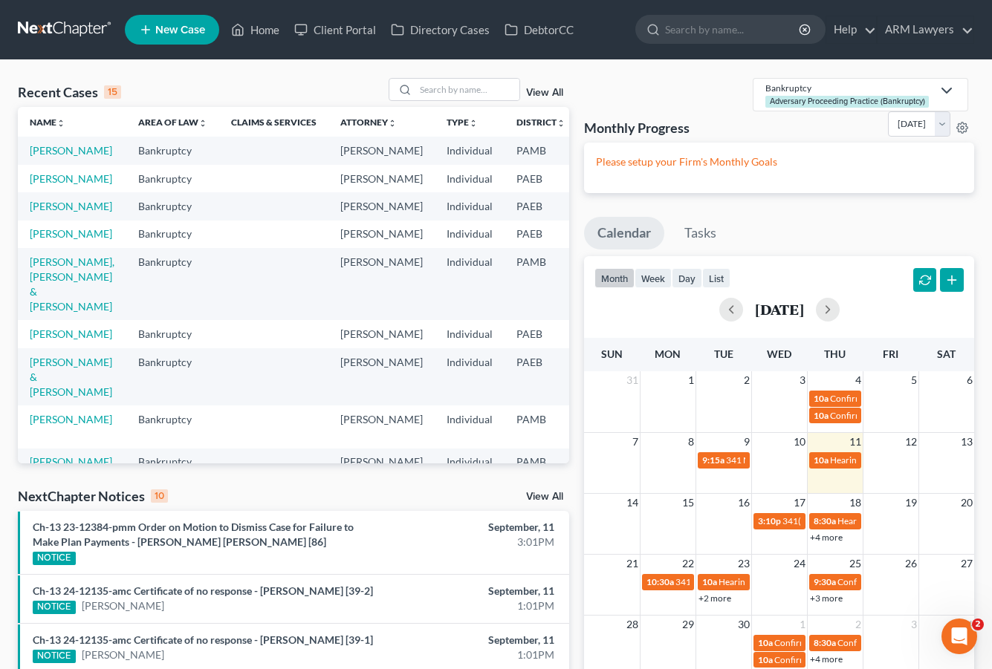
click at [555, 94] on link "View All" at bounding box center [544, 93] width 37 height 10
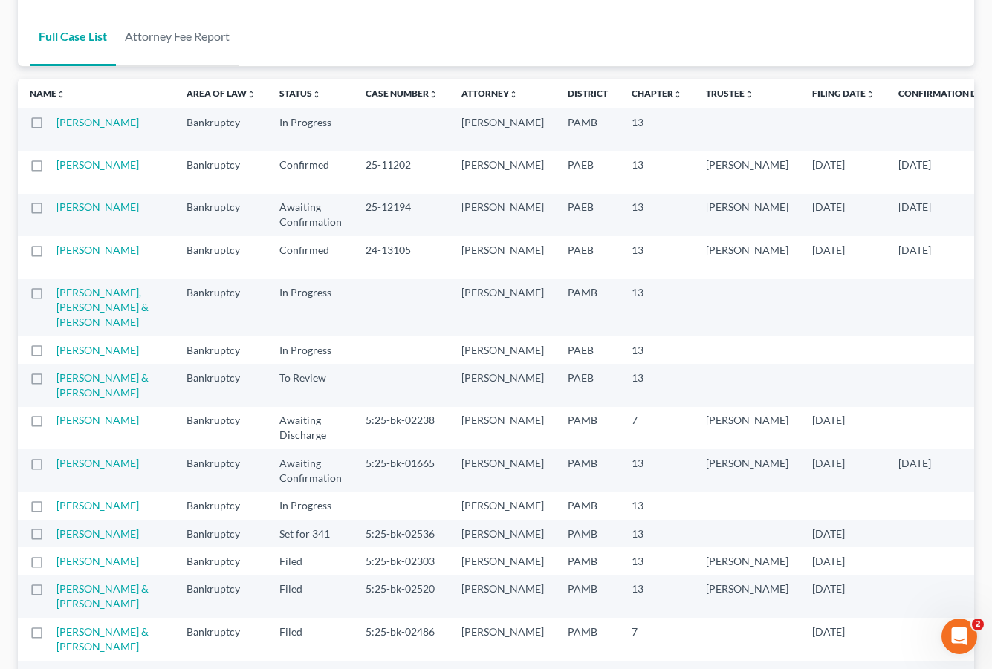
scroll to position [149, 0]
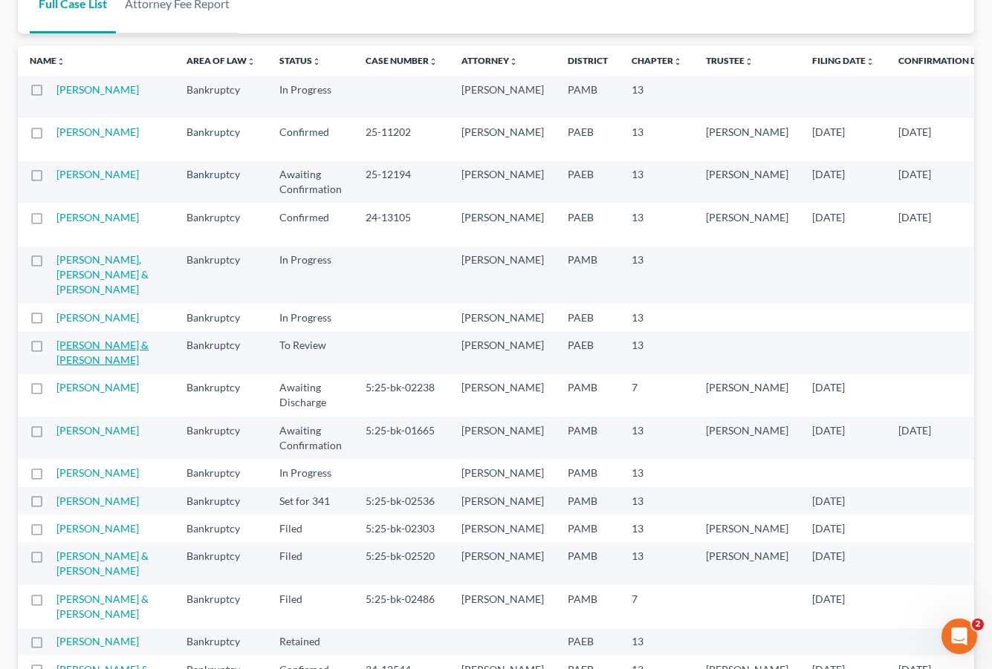
click at [73, 366] on link "[PERSON_NAME] & [PERSON_NAME]" at bounding box center [102, 352] width 92 height 27
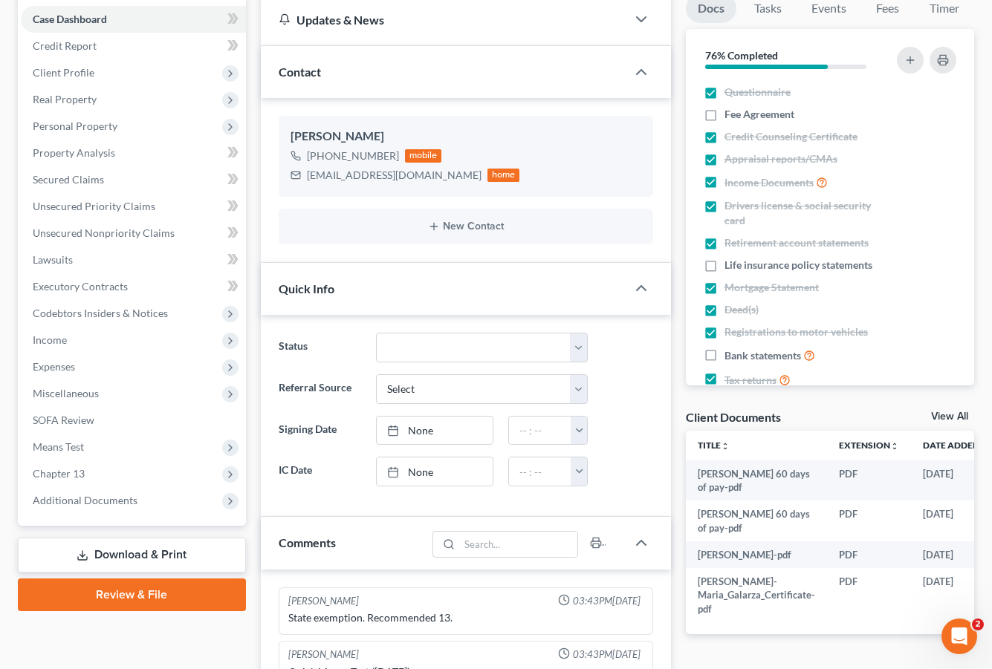
scroll to position [46, 0]
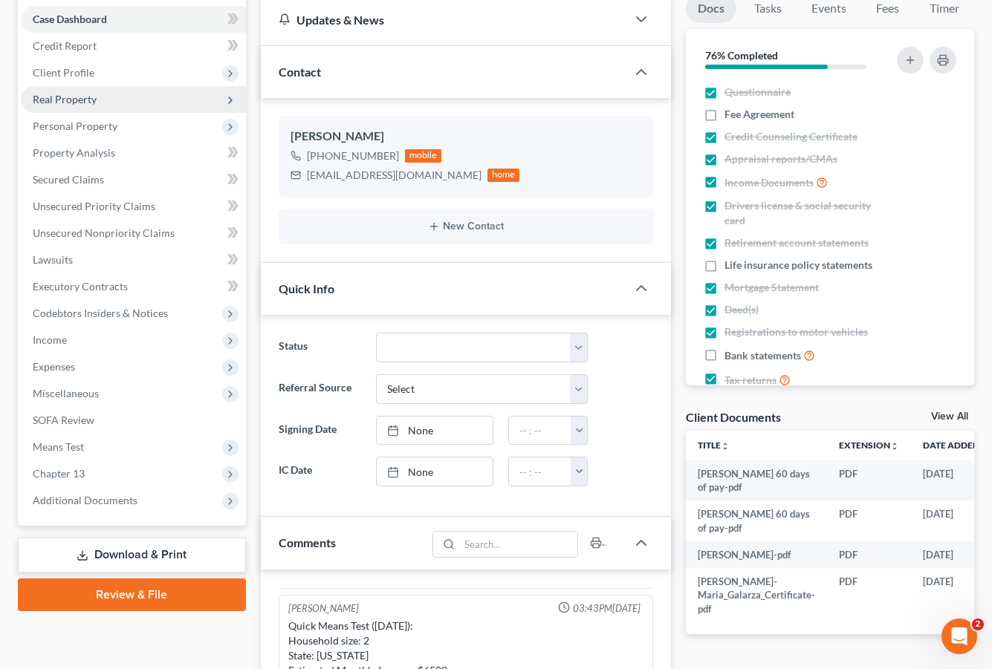
click at [72, 93] on span "Real Property" at bounding box center [65, 99] width 64 height 13
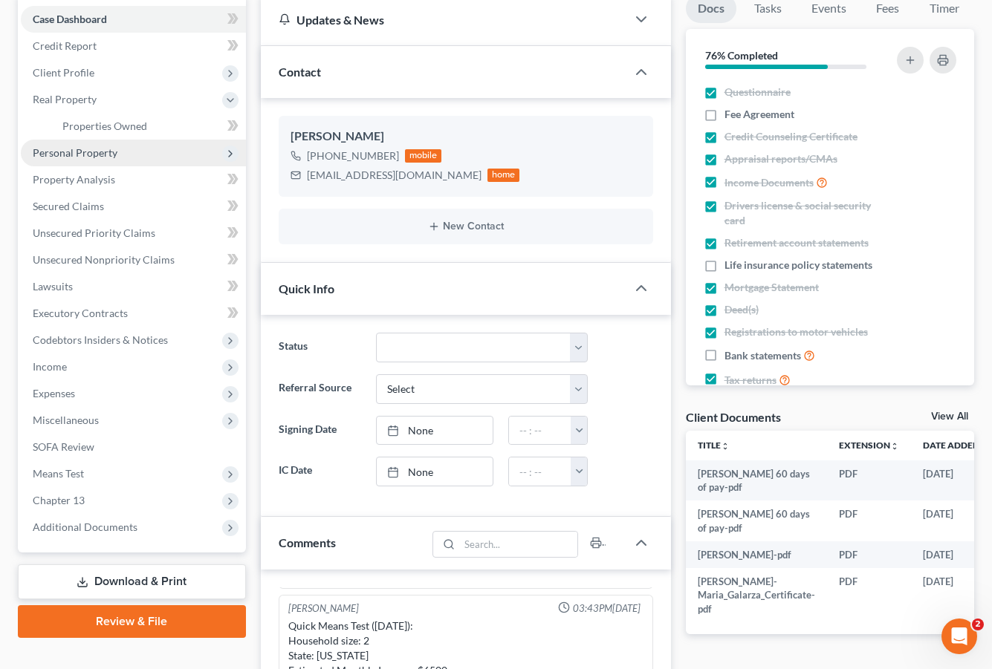
click at [85, 163] on span "Personal Property" at bounding box center [133, 153] width 225 height 27
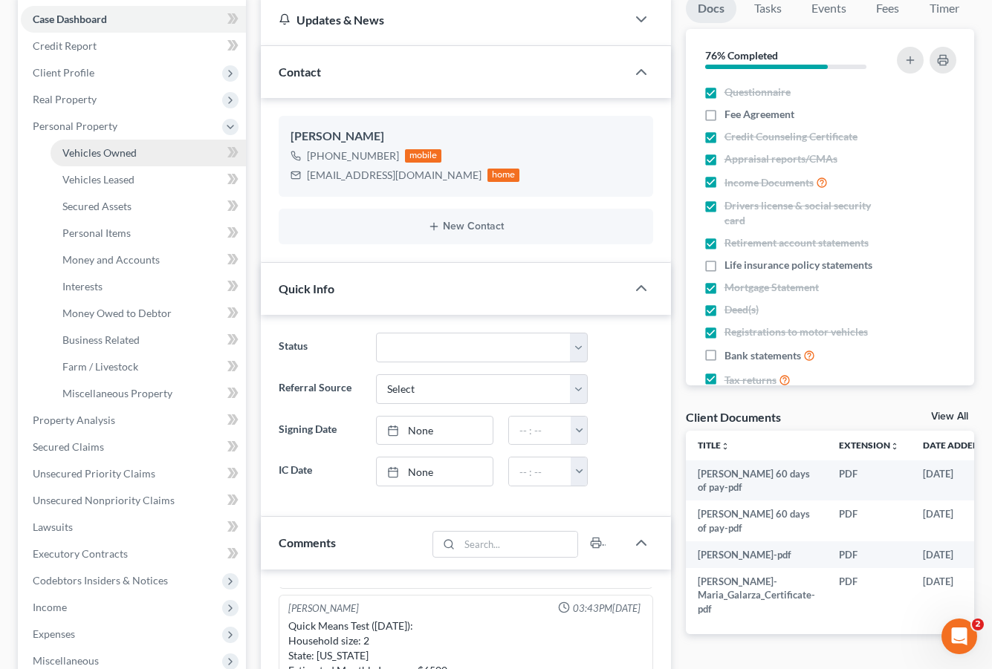
click at [95, 152] on span "Vehicles Owned" at bounding box center [99, 152] width 74 height 13
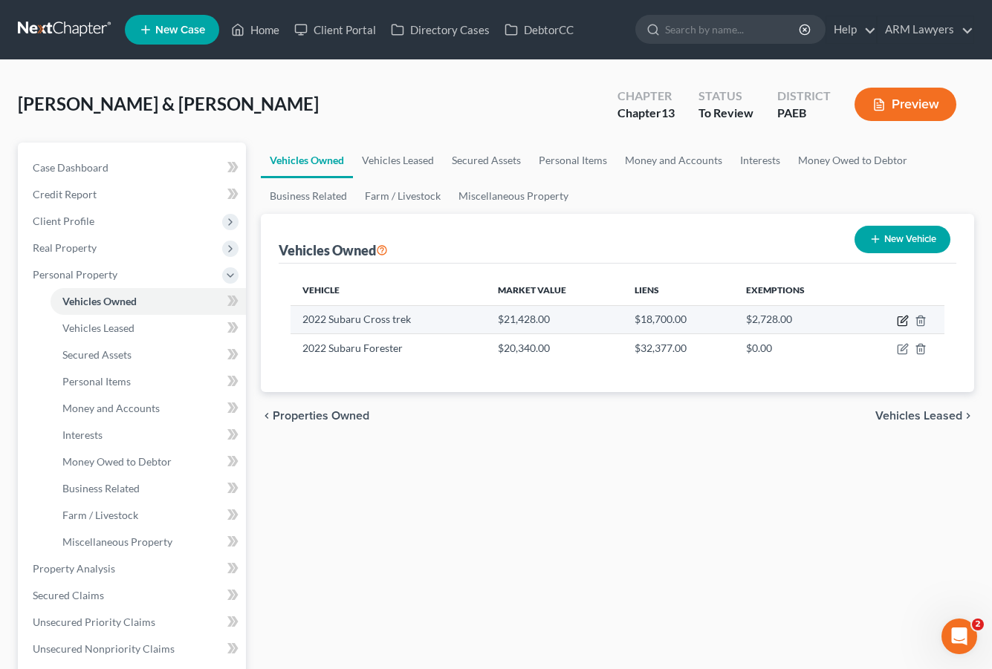
click at [901, 319] on icon "button" at bounding box center [903, 321] width 12 height 12
select select "0"
select select "4"
select select "2"
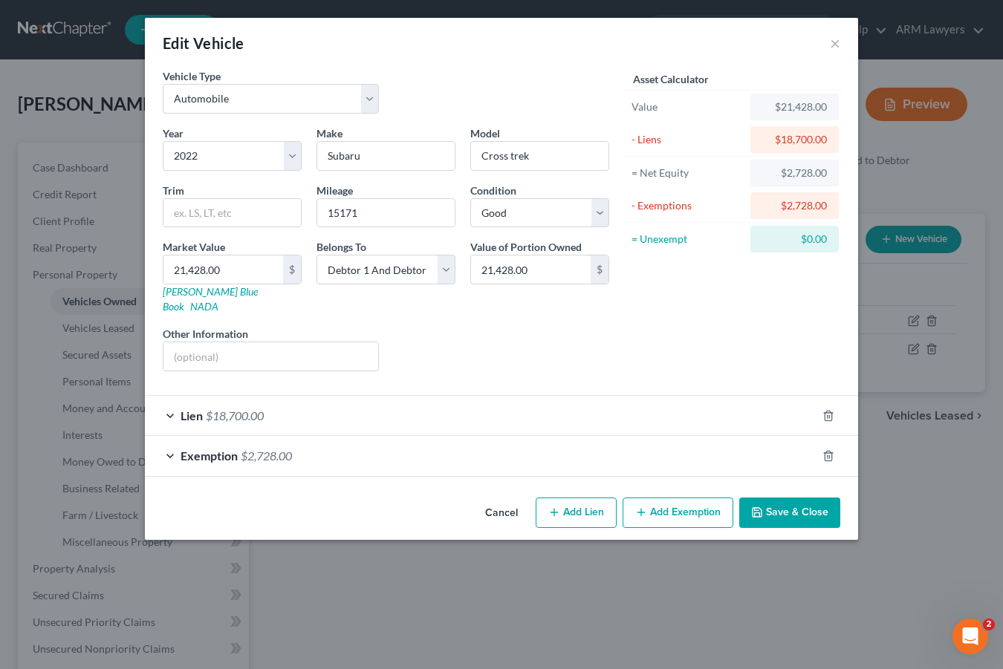
click at [316, 440] on div "Exemption $2,728.00" at bounding box center [481, 455] width 672 height 39
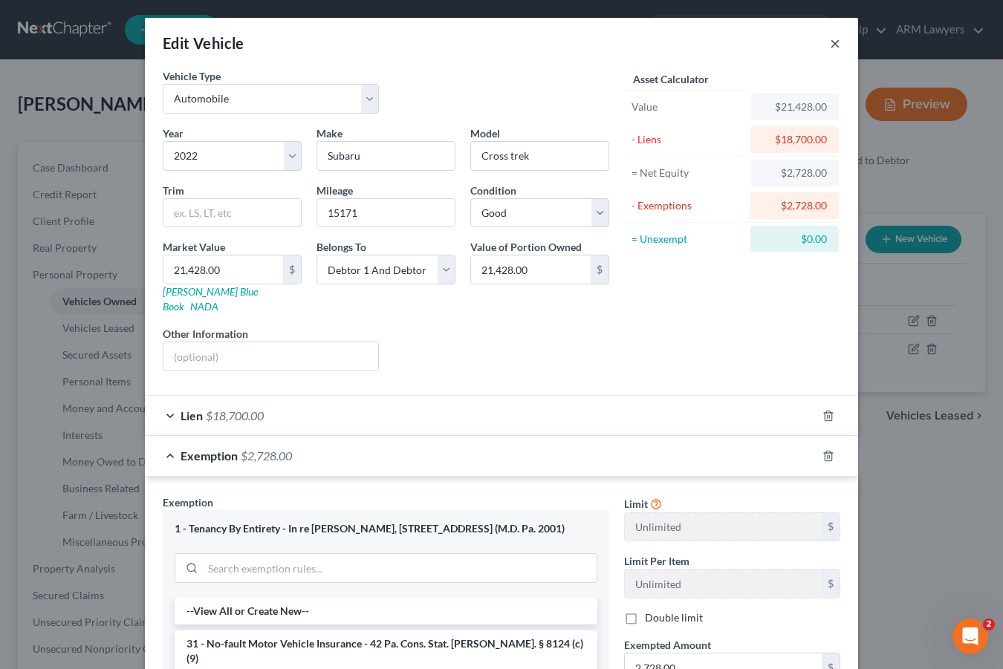
click at [830, 42] on button "×" at bounding box center [835, 43] width 10 height 18
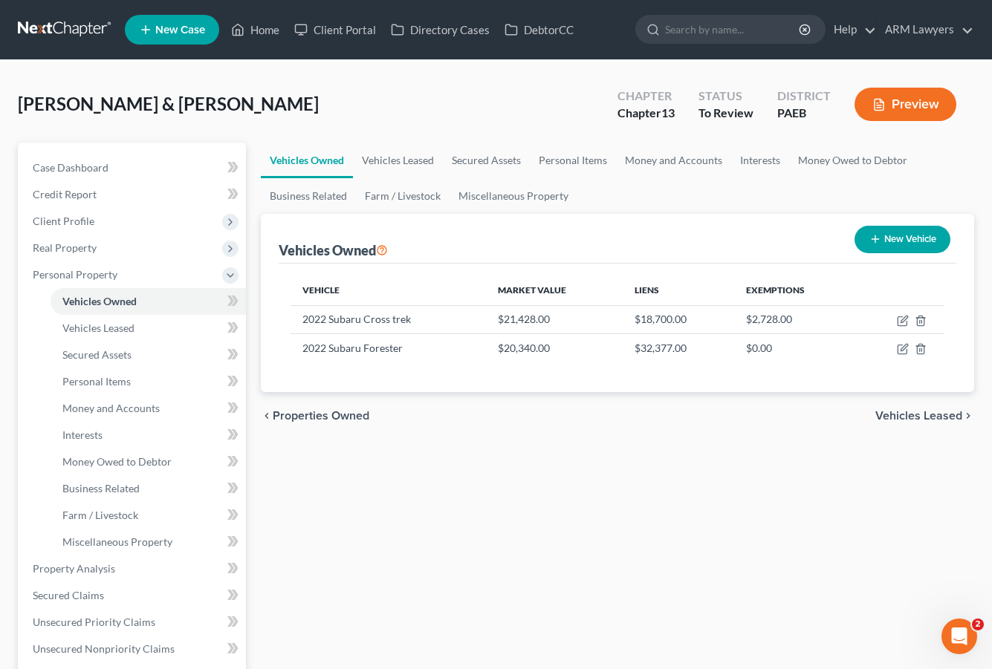
click at [69, 30] on link at bounding box center [65, 29] width 95 height 27
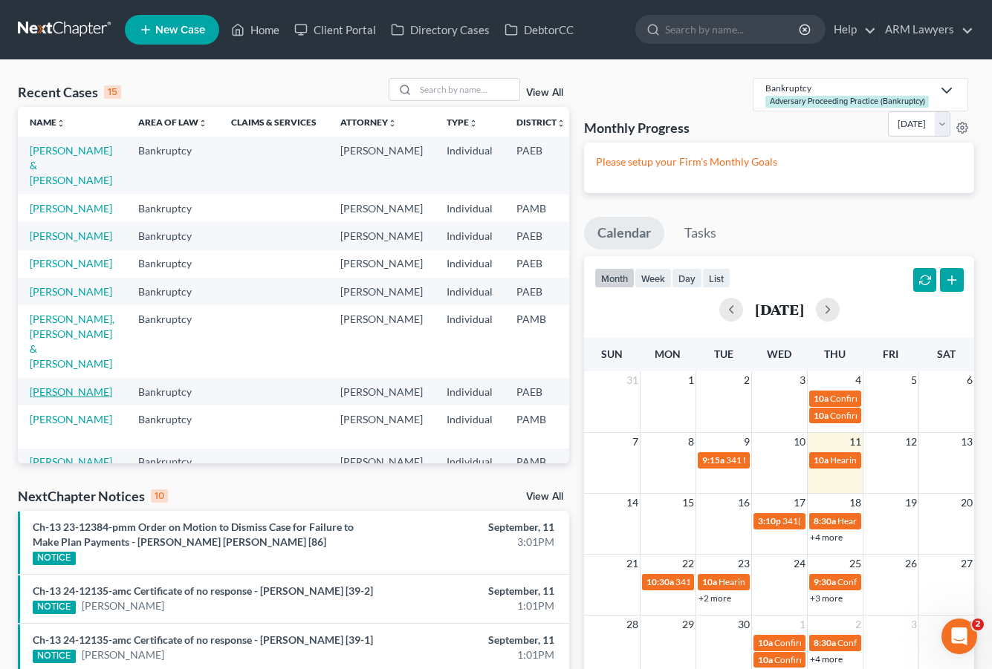
click at [57, 398] on link "[PERSON_NAME]" at bounding box center [71, 392] width 82 height 13
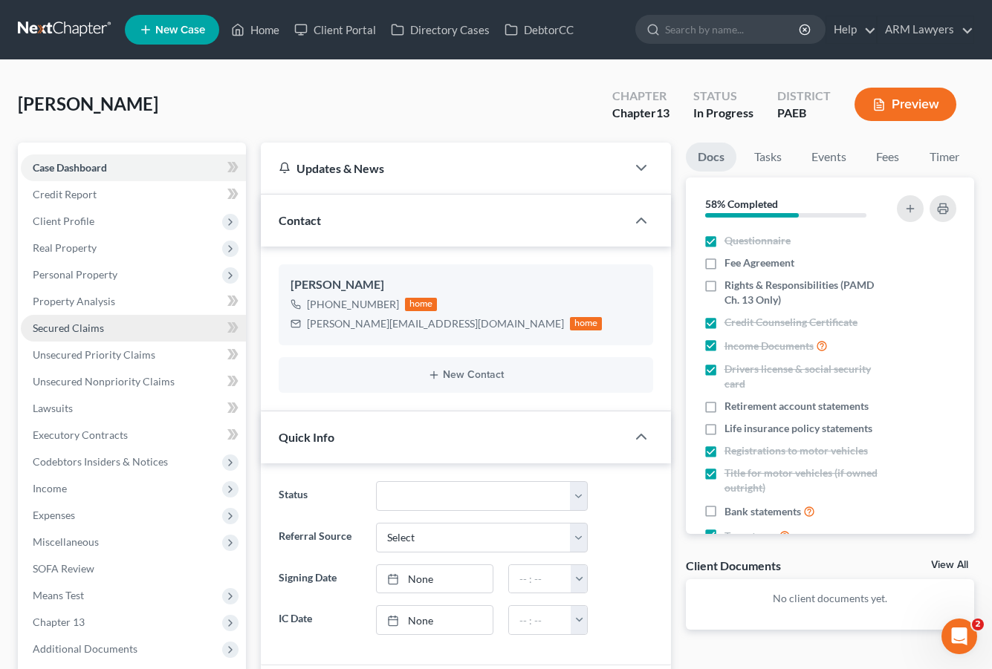
click at [82, 319] on link "Secured Claims" at bounding box center [133, 328] width 225 height 27
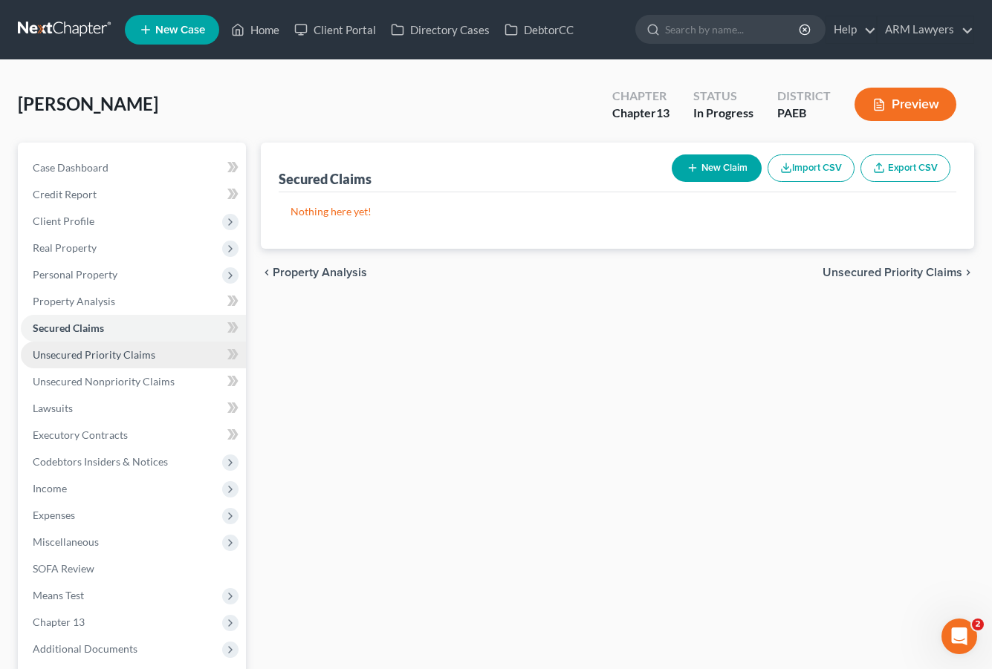
click at [99, 354] on span "Unsecured Priority Claims" at bounding box center [94, 354] width 123 height 13
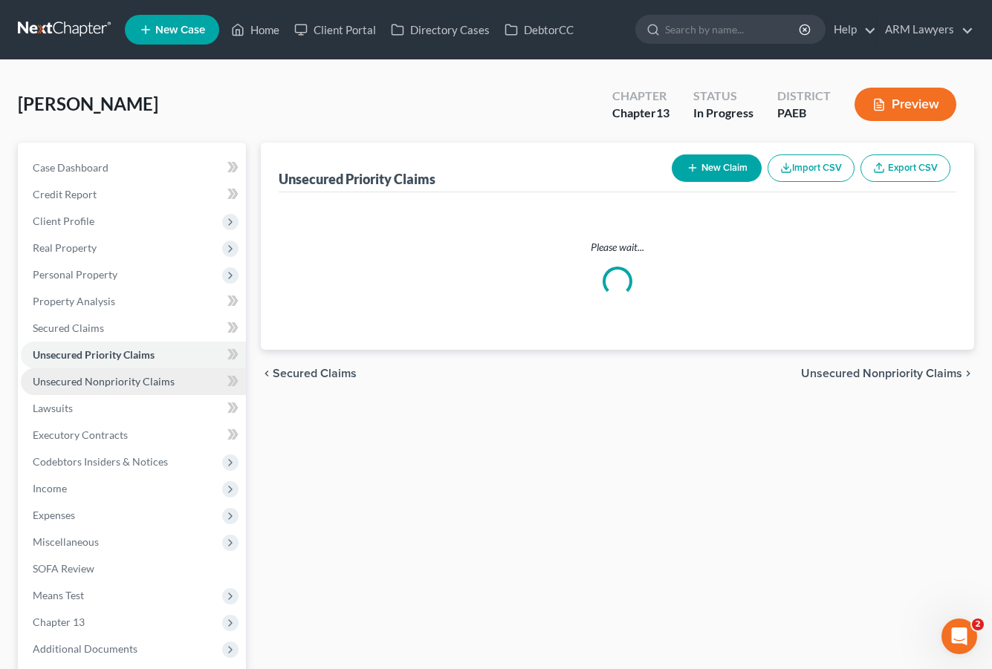
click at [100, 383] on span "Unsecured Nonpriority Claims" at bounding box center [104, 381] width 142 height 13
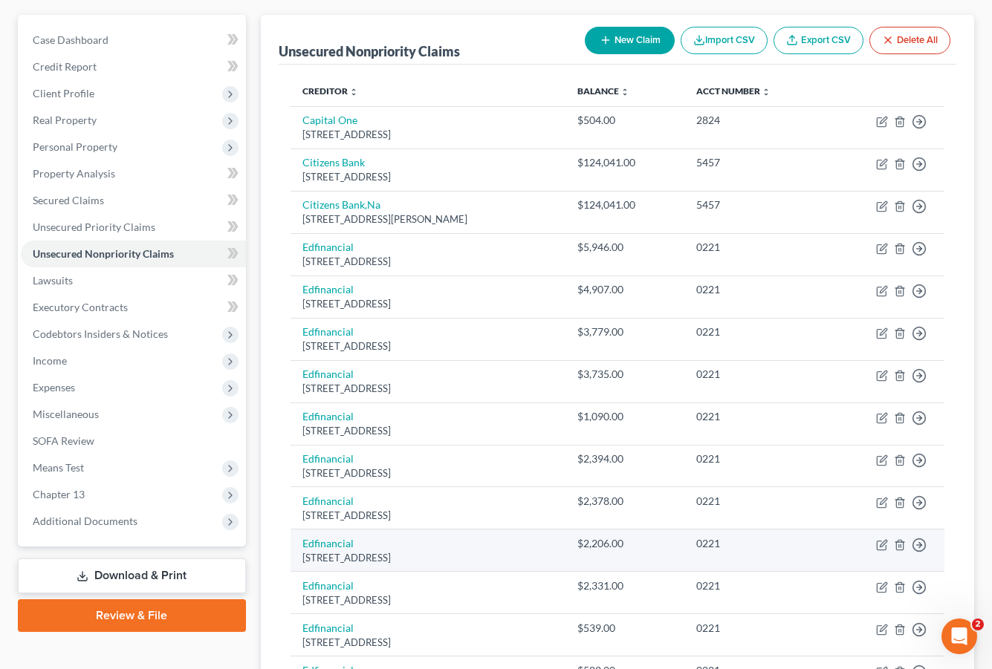
scroll to position [94, 0]
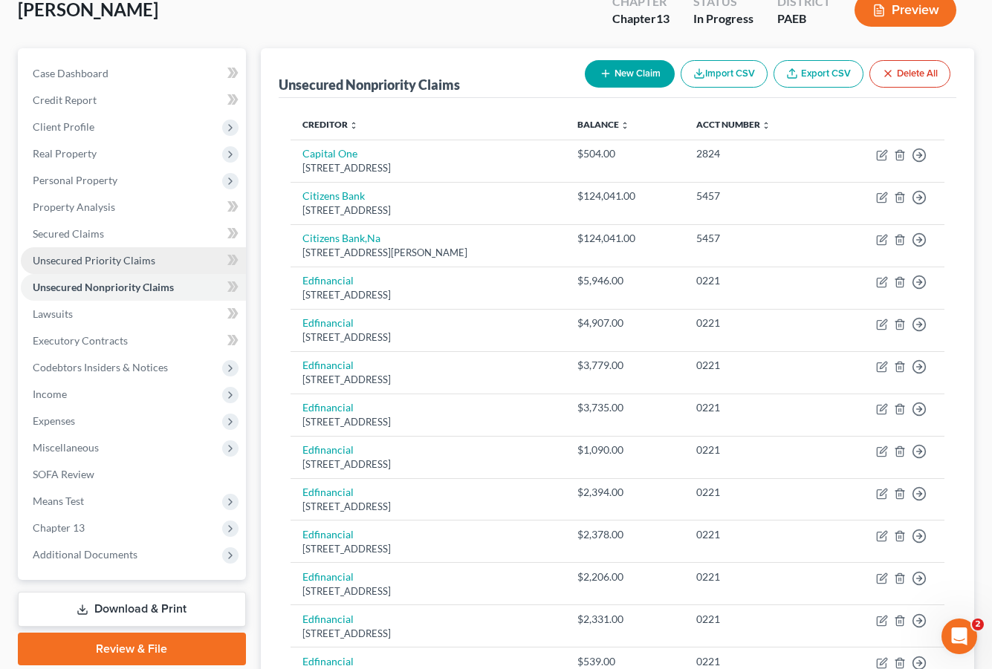
click at [108, 267] on link "Unsecured Priority Claims" at bounding box center [133, 260] width 225 height 27
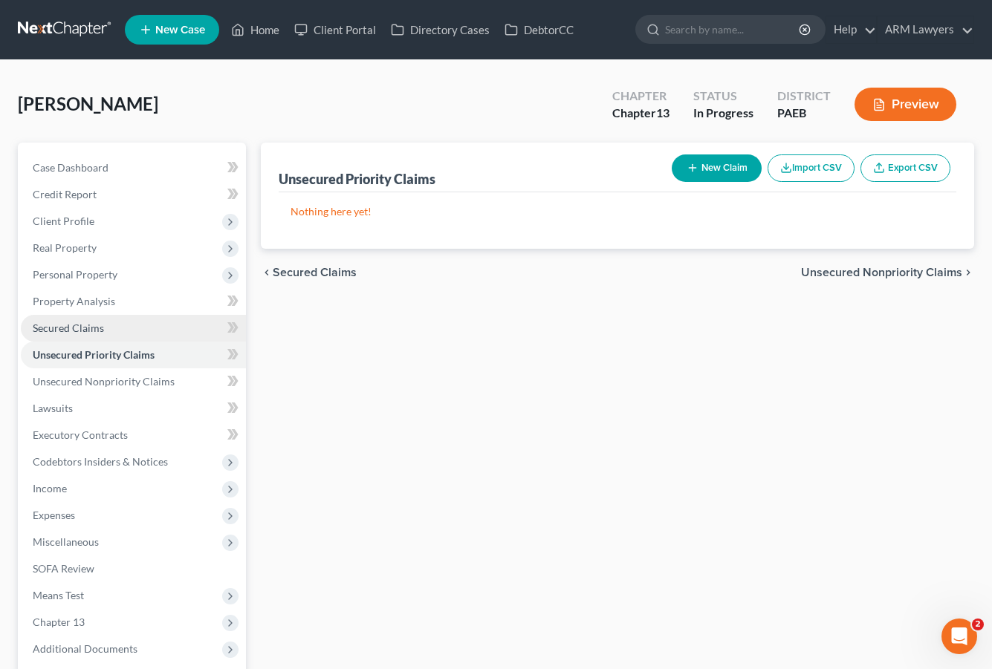
click at [97, 330] on span "Secured Claims" at bounding box center [68, 328] width 71 height 13
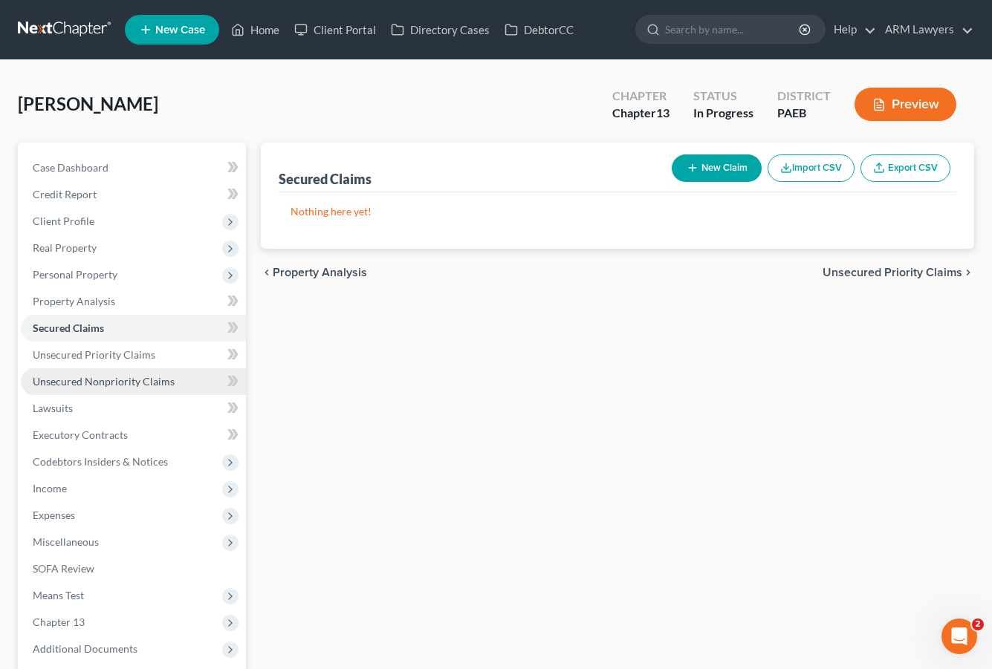
click at [104, 382] on span "Unsecured Nonpriority Claims" at bounding box center [104, 381] width 142 height 13
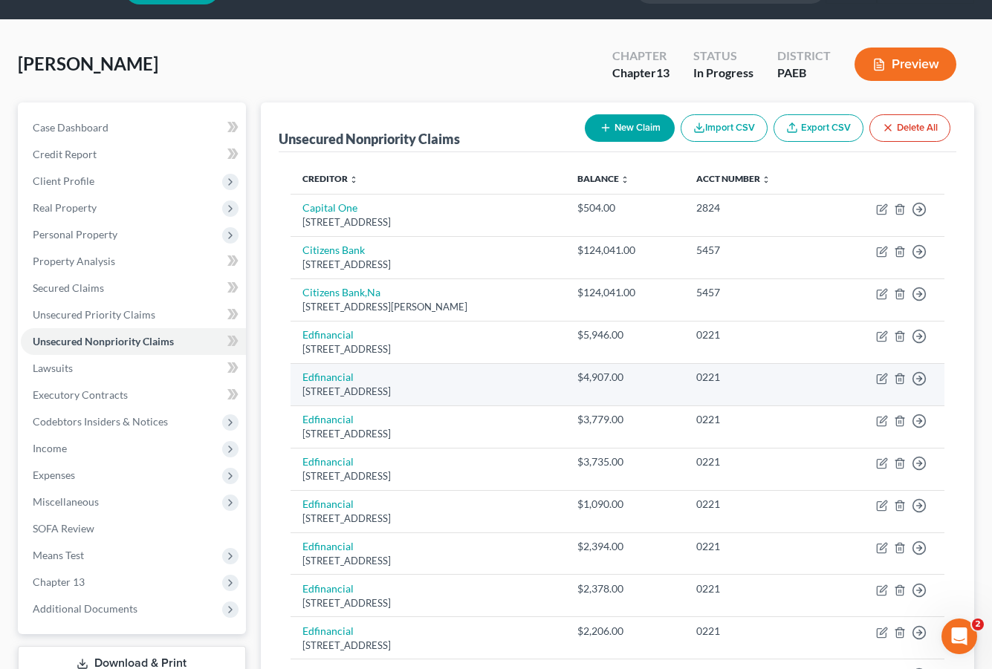
scroll to position [74, 0]
